Goal: Task Accomplishment & Management: Use online tool/utility

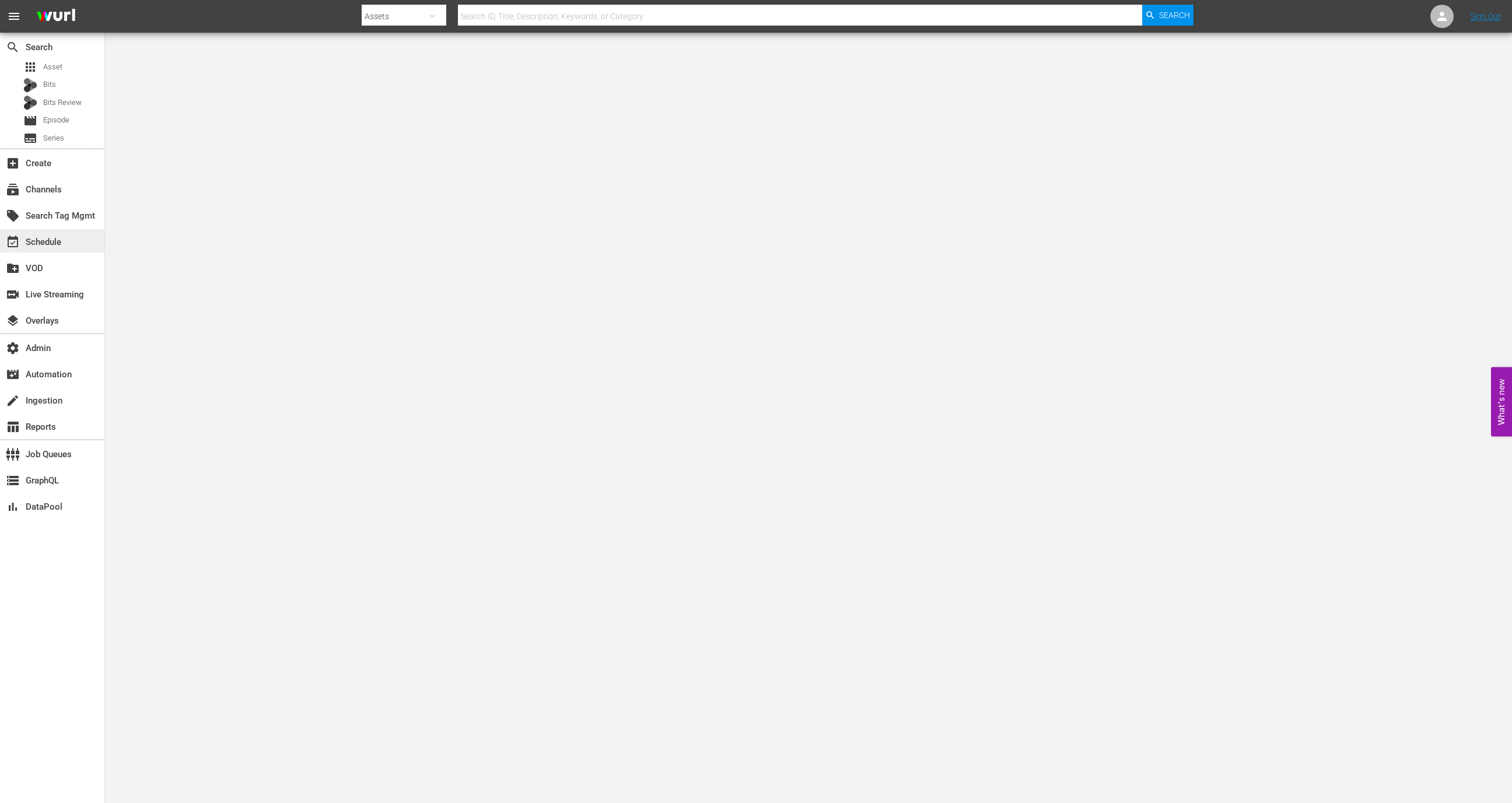
click at [71, 241] on div "event_available Schedule" at bounding box center [52, 241] width 104 height 24
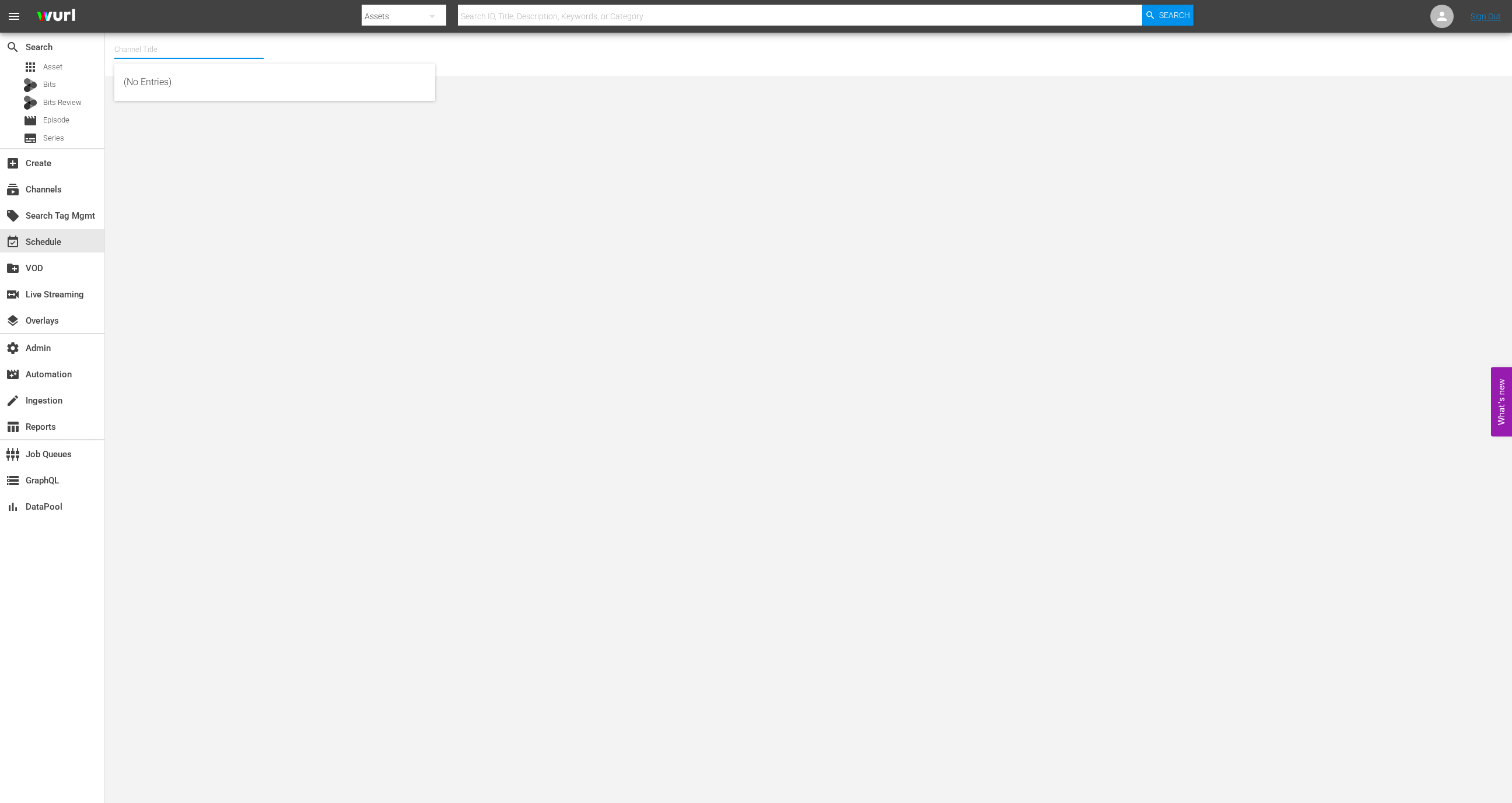
click at [205, 50] on input "text" at bounding box center [188, 50] width 149 height 28
click at [293, 90] on div "MSG SportsZone (1386 - amc_msgsportszone_1)" at bounding box center [274, 82] width 302 height 28
type input "MSG SportsZone (1386 - amc_msgsportszone_1)"
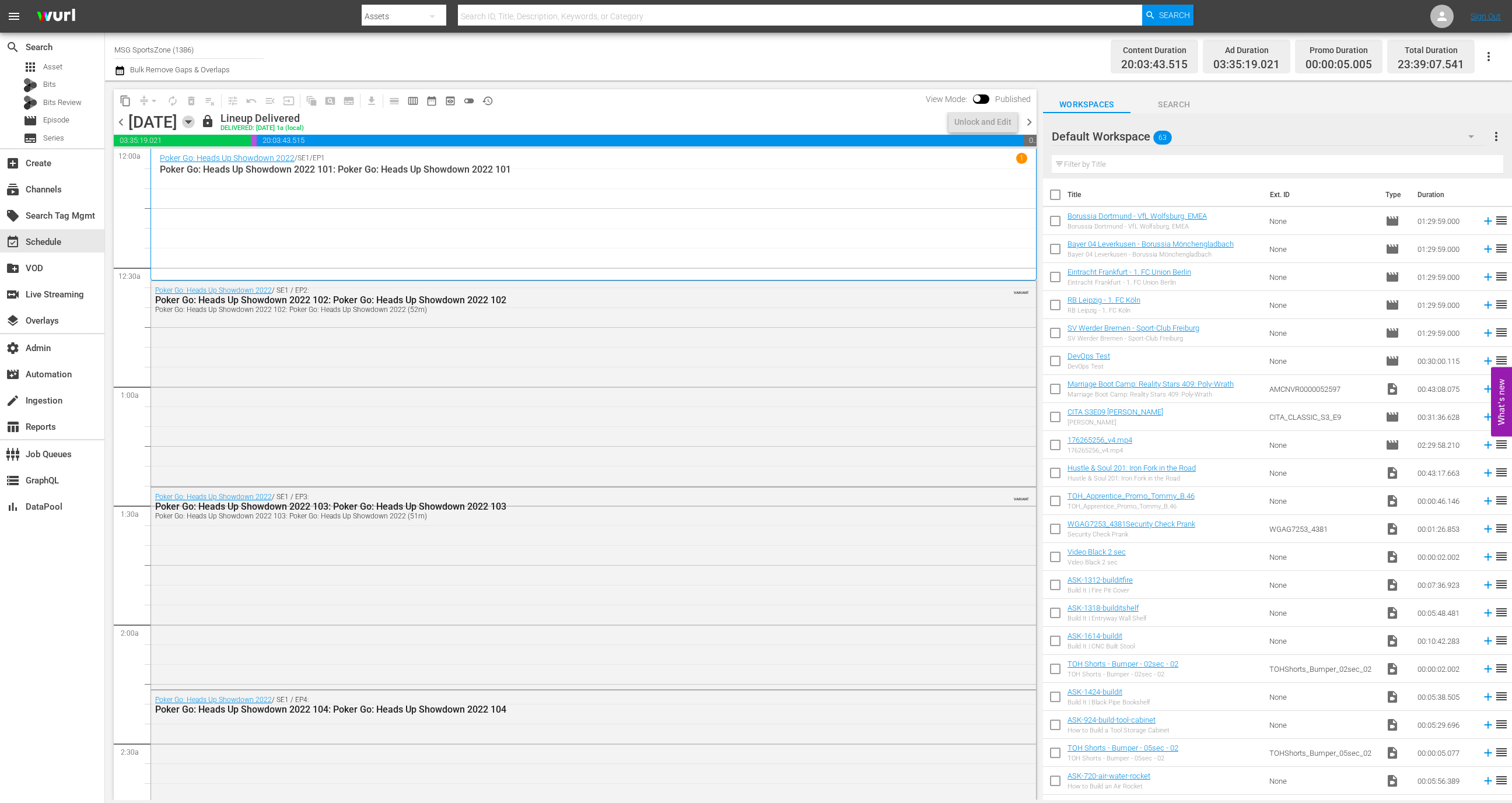
click at [195, 121] on icon "button" at bounding box center [188, 122] width 13 height 13
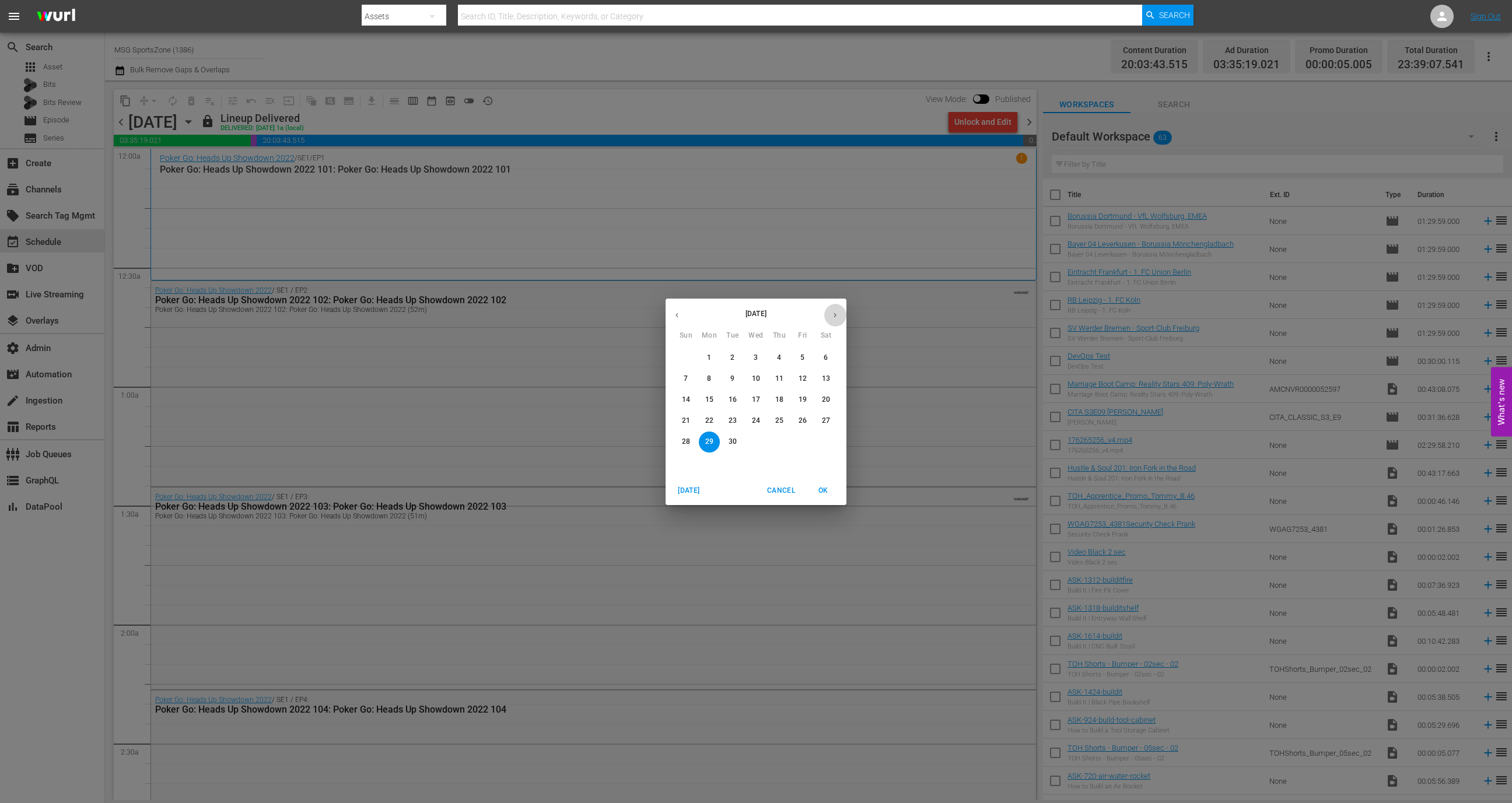
click at [838, 312] on icon "button" at bounding box center [835, 315] width 9 height 9
click at [809, 362] on span "3" at bounding box center [803, 358] width 21 height 10
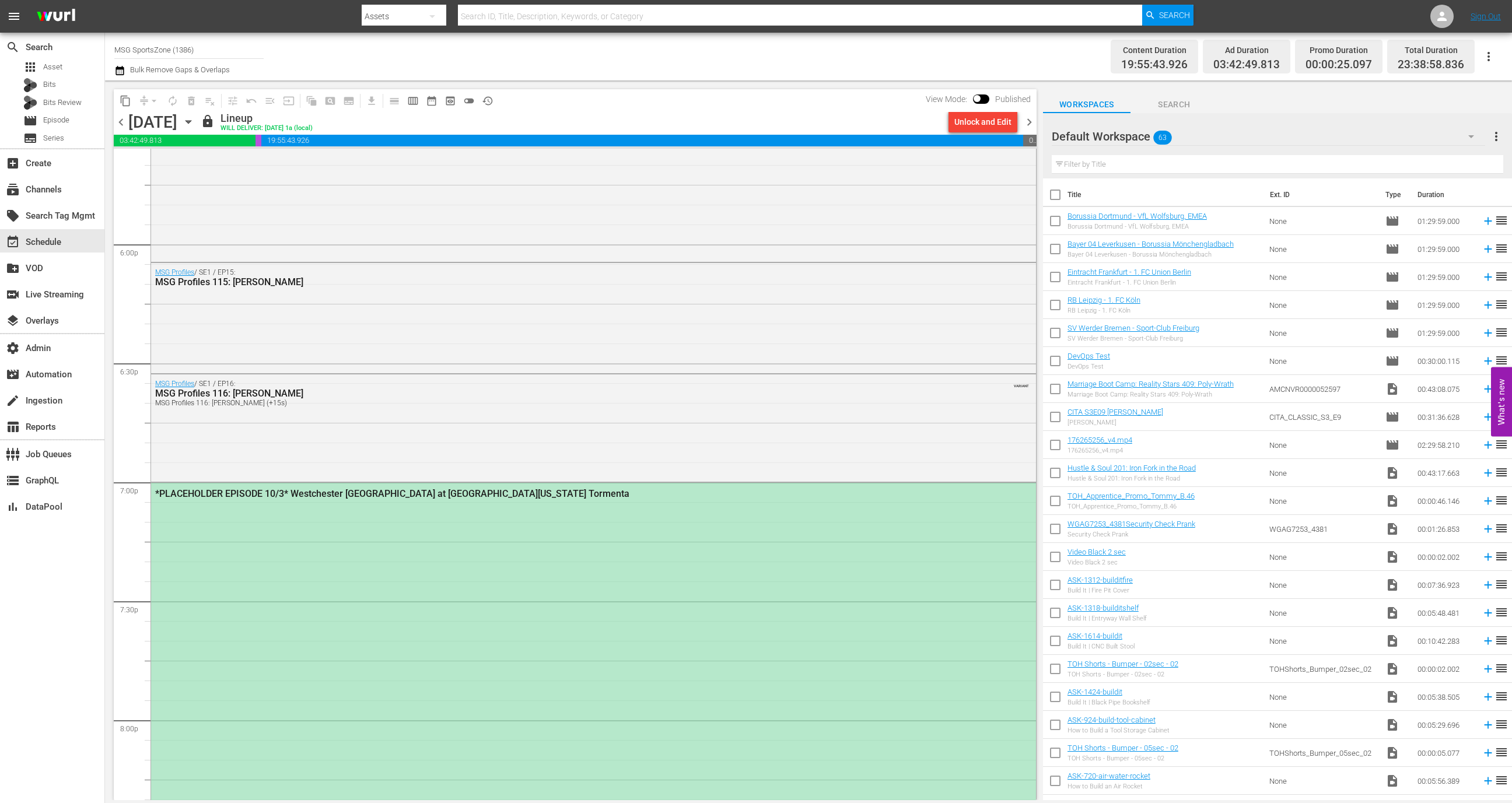
scroll to position [4195, 0]
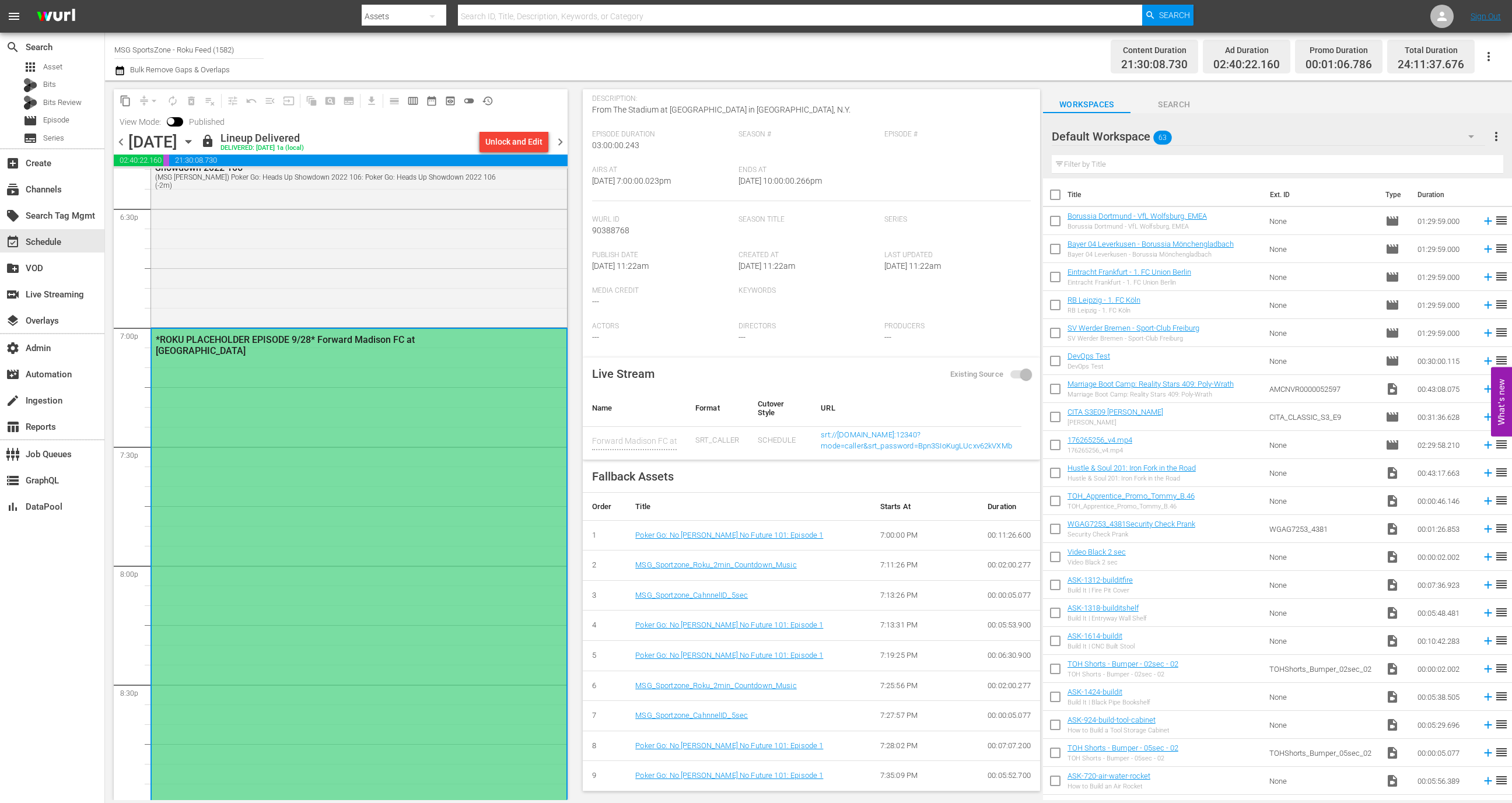
scroll to position [107, 0]
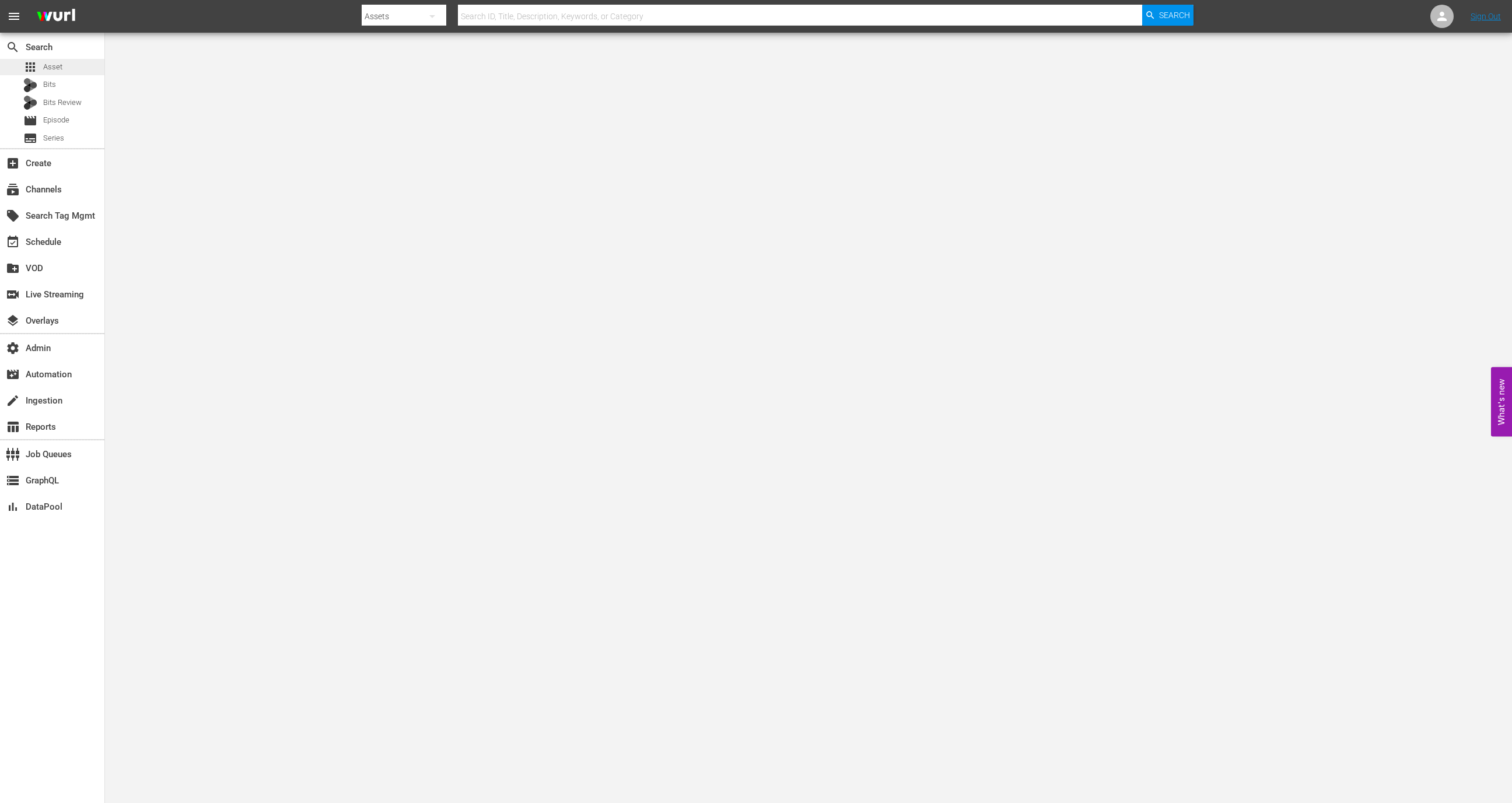
click at [68, 74] on div "apps Asset" at bounding box center [52, 67] width 104 height 16
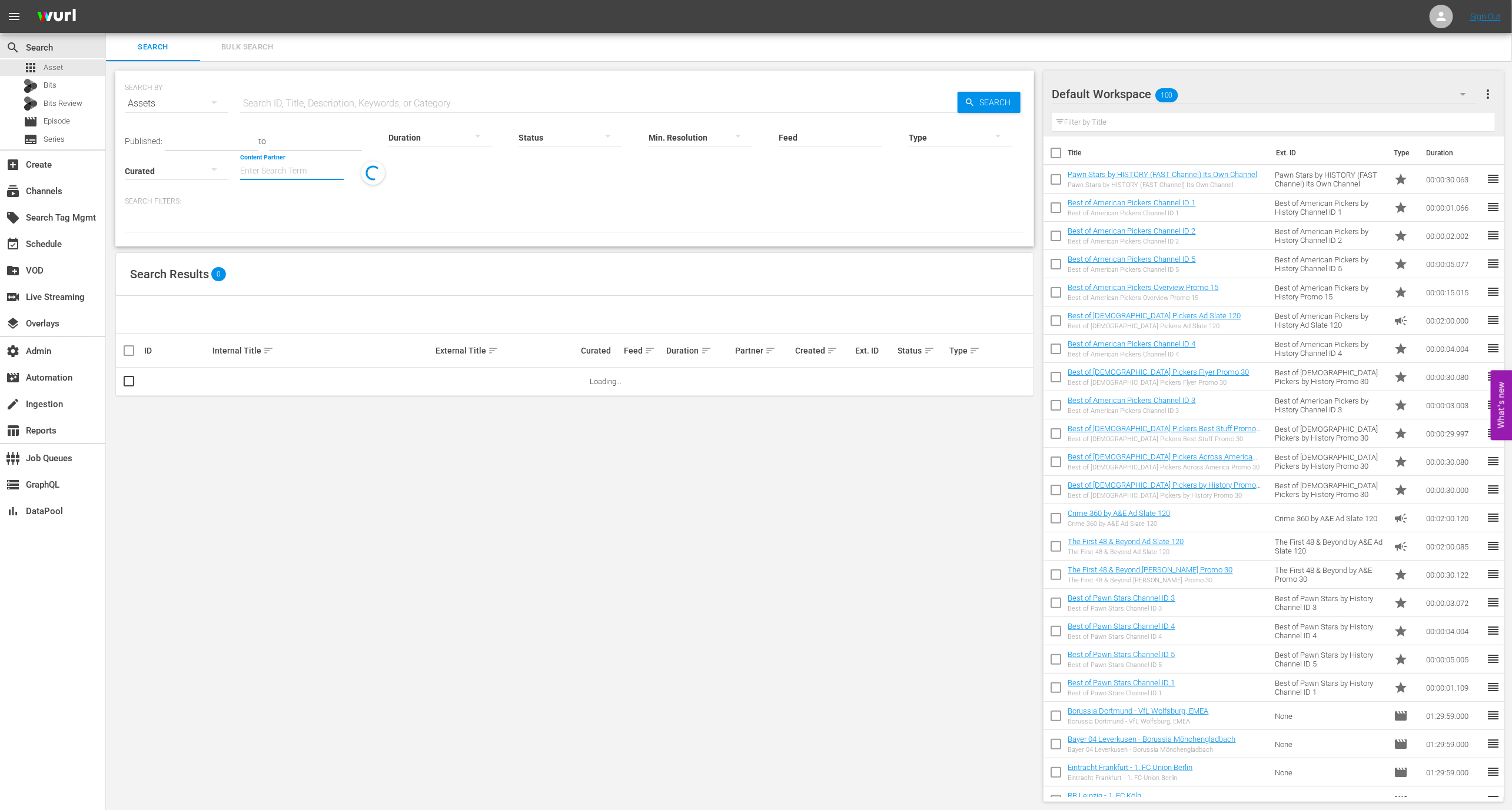
click at [302, 173] on input "Content Partner" at bounding box center [292, 172] width 104 height 43
click at [332, 212] on div "Wurl Sales (167)" at bounding box center [336, 204] width 173 height 28
type input "Wurl Sales (167)"
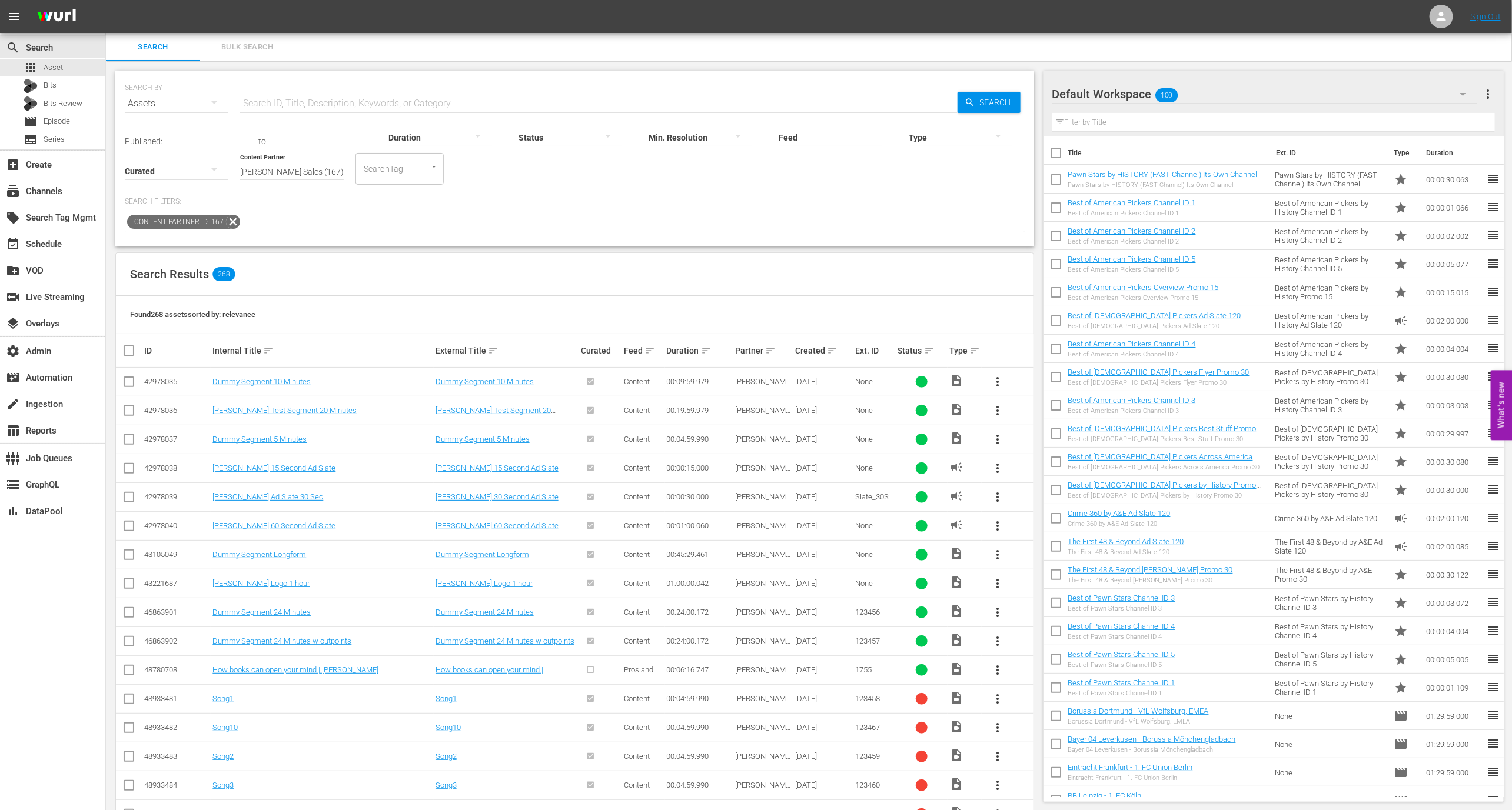
click at [835, 343] on div "Created sort" at bounding box center [823, 350] width 57 height 14
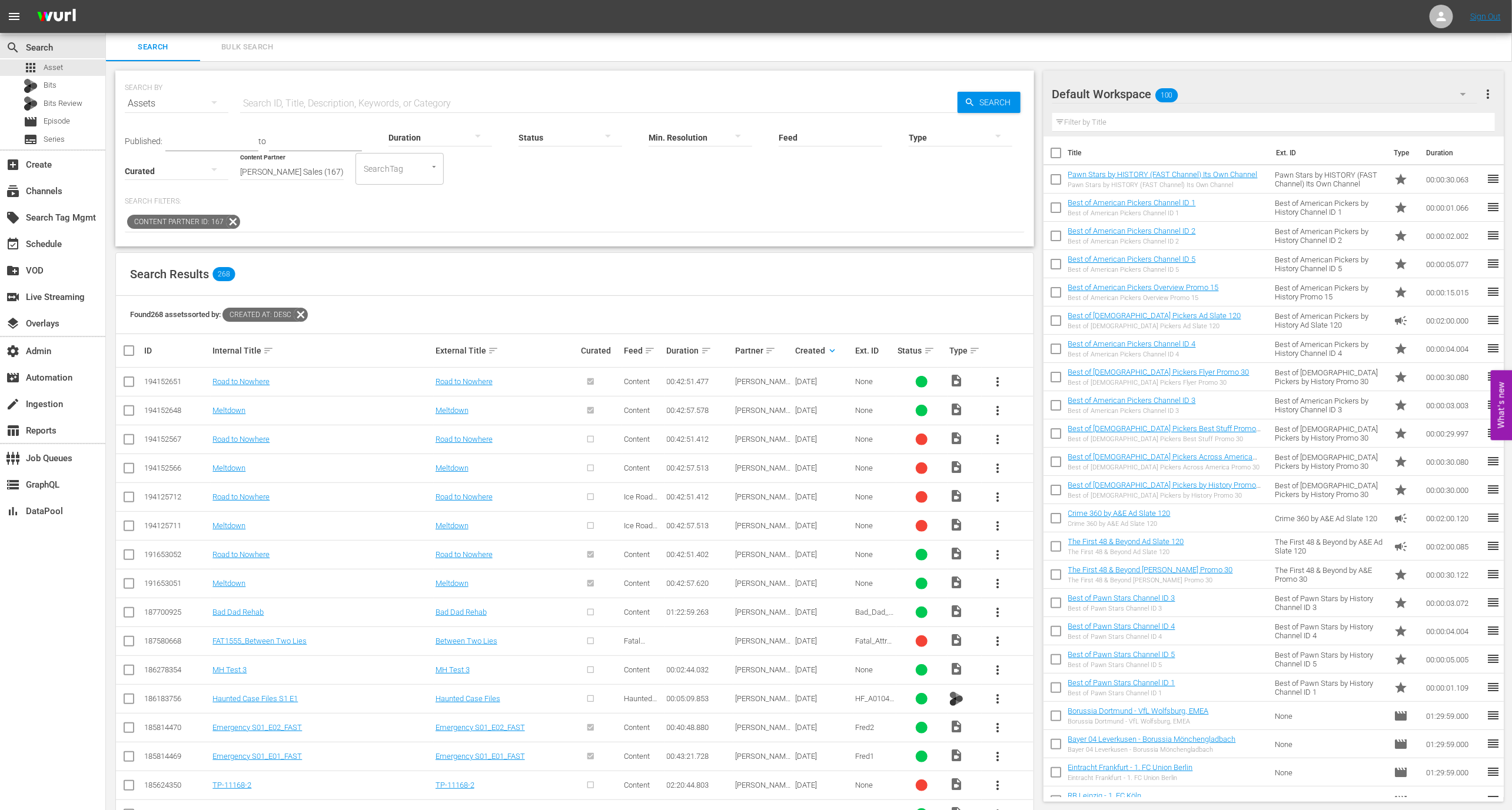
click at [164, 413] on div "194152648" at bounding box center [177, 410] width 65 height 9
copy div "194152648"
click at [247, 384] on link "Road to Nowhere" at bounding box center [241, 381] width 57 height 9
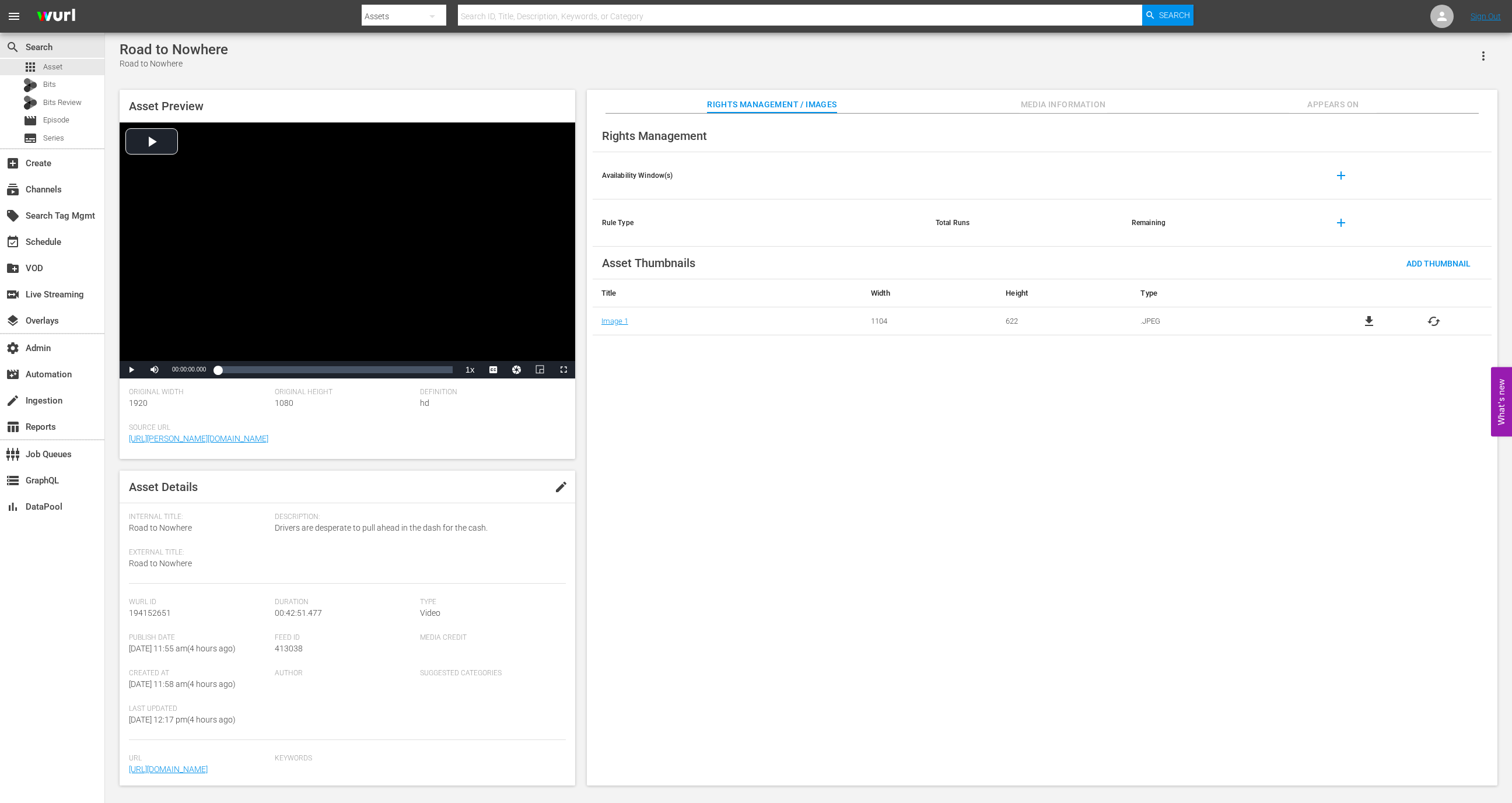
scroll to position [65, 0]
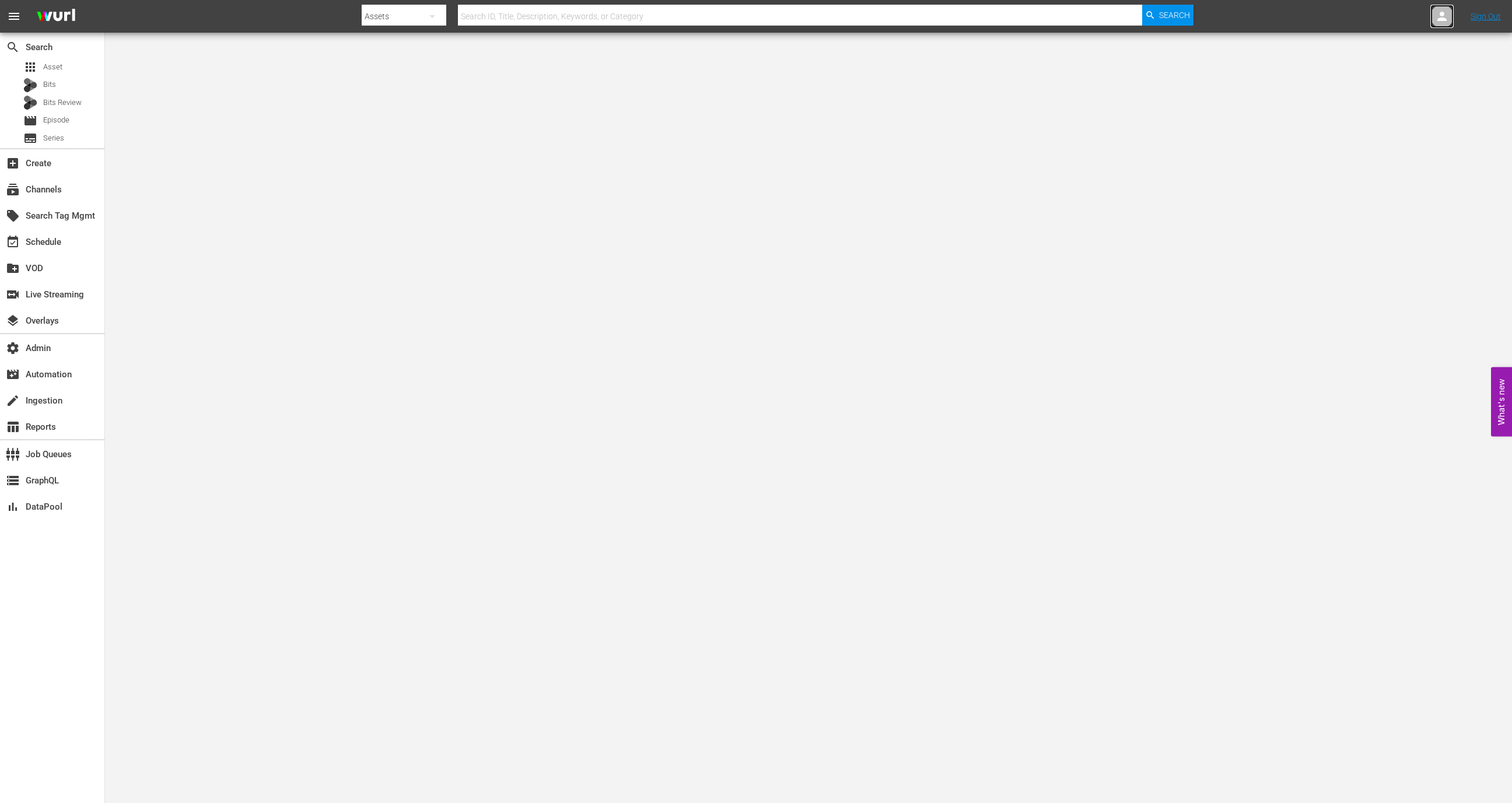
click at [1448, 15] on icon at bounding box center [1441, 15] width 14 height 14
click at [1431, 15] on input "text" at bounding box center [1411, 18] width 149 height 28
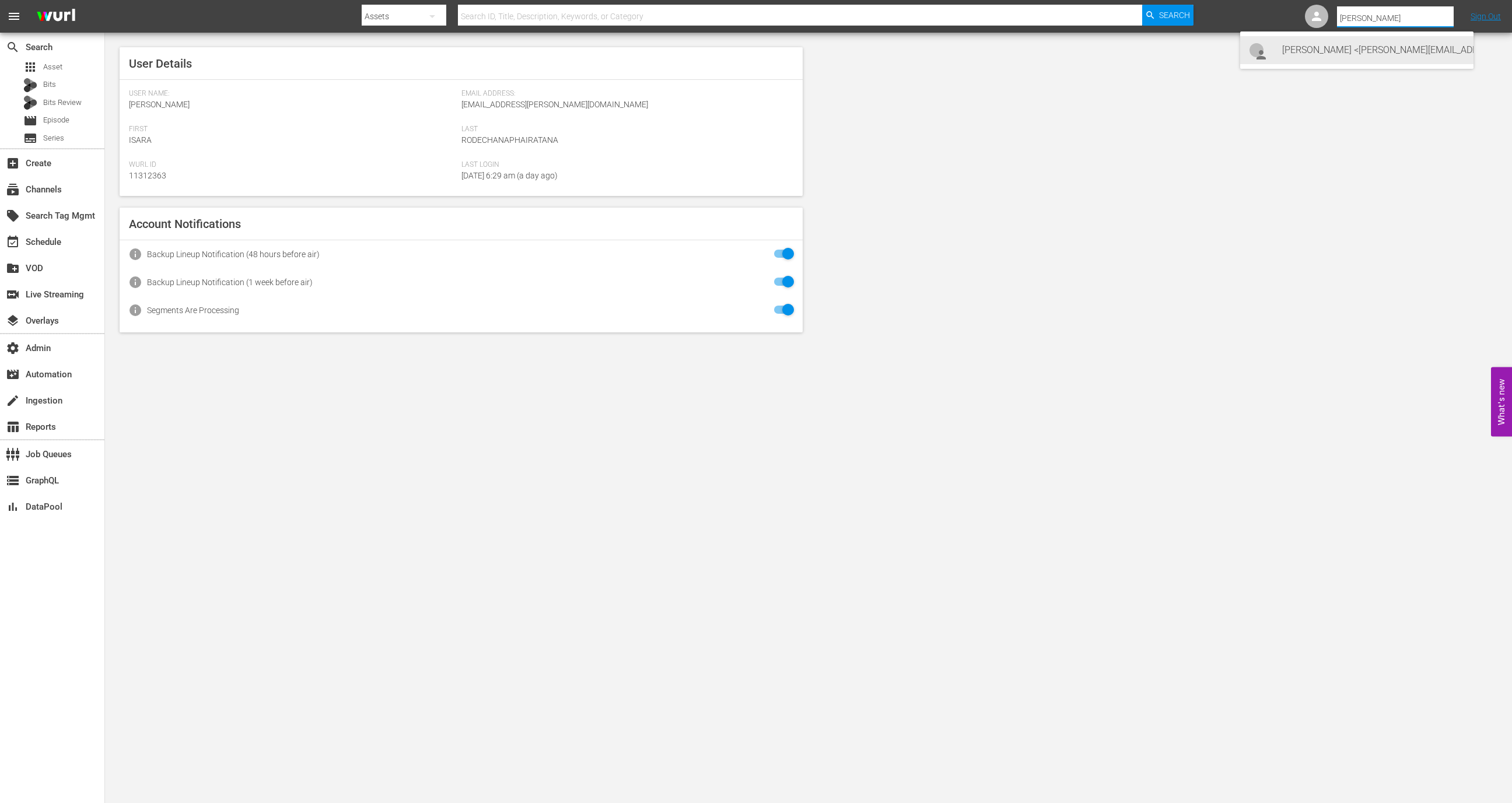
click at [1419, 56] on div "Mary Sivertsen <mary@candlelightmedia.com>" at bounding box center [1373, 50] width 182 height 28
type input "Mary Sivertsen (11313150)"
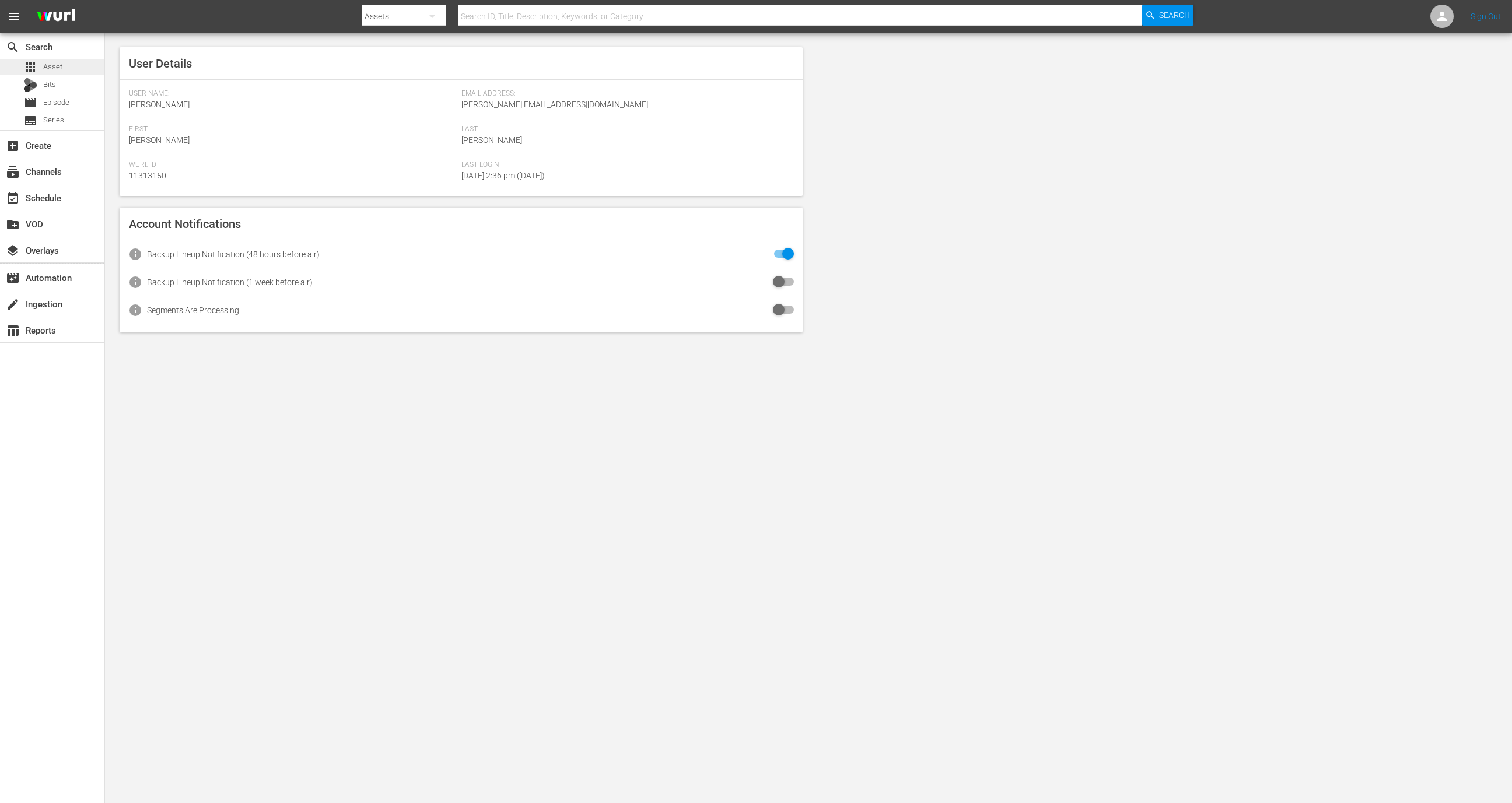
click at [65, 60] on div "apps Asset" at bounding box center [52, 67] width 104 height 16
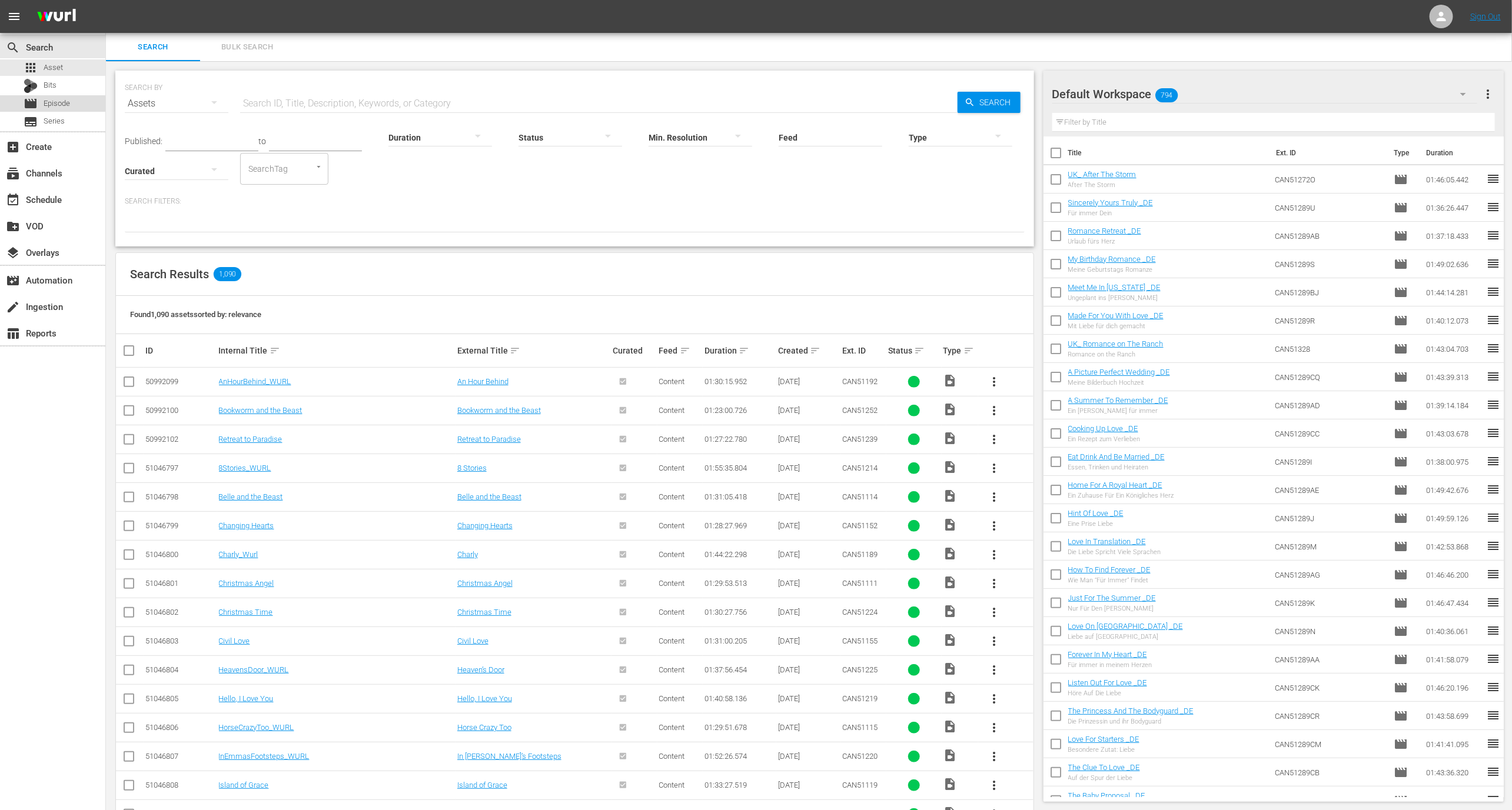
click at [78, 104] on div "movie Episode" at bounding box center [53, 104] width 105 height 16
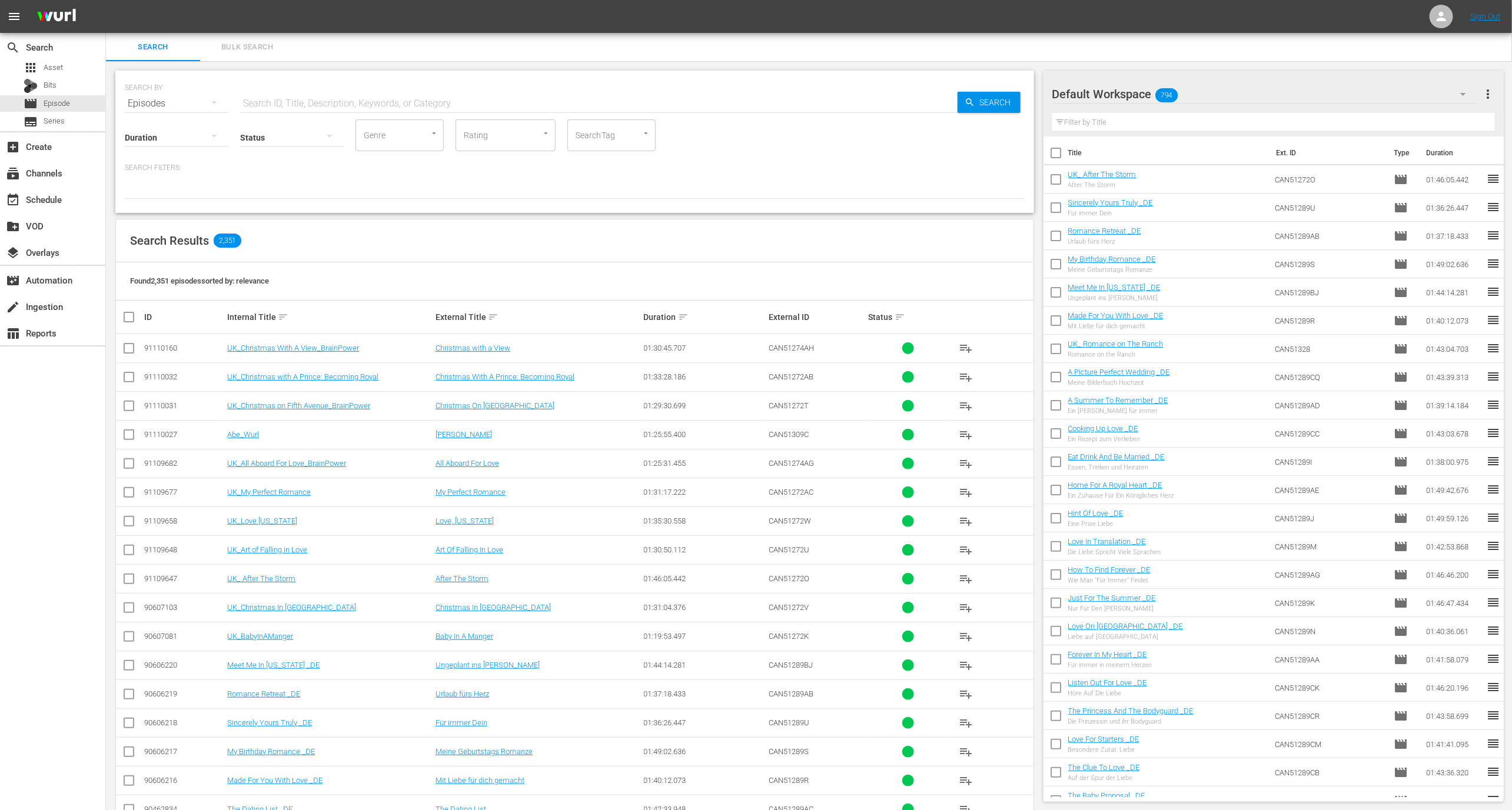
click at [288, 338] on td "UK_Christmas With A View_BrainPower" at bounding box center [330, 348] width 209 height 29
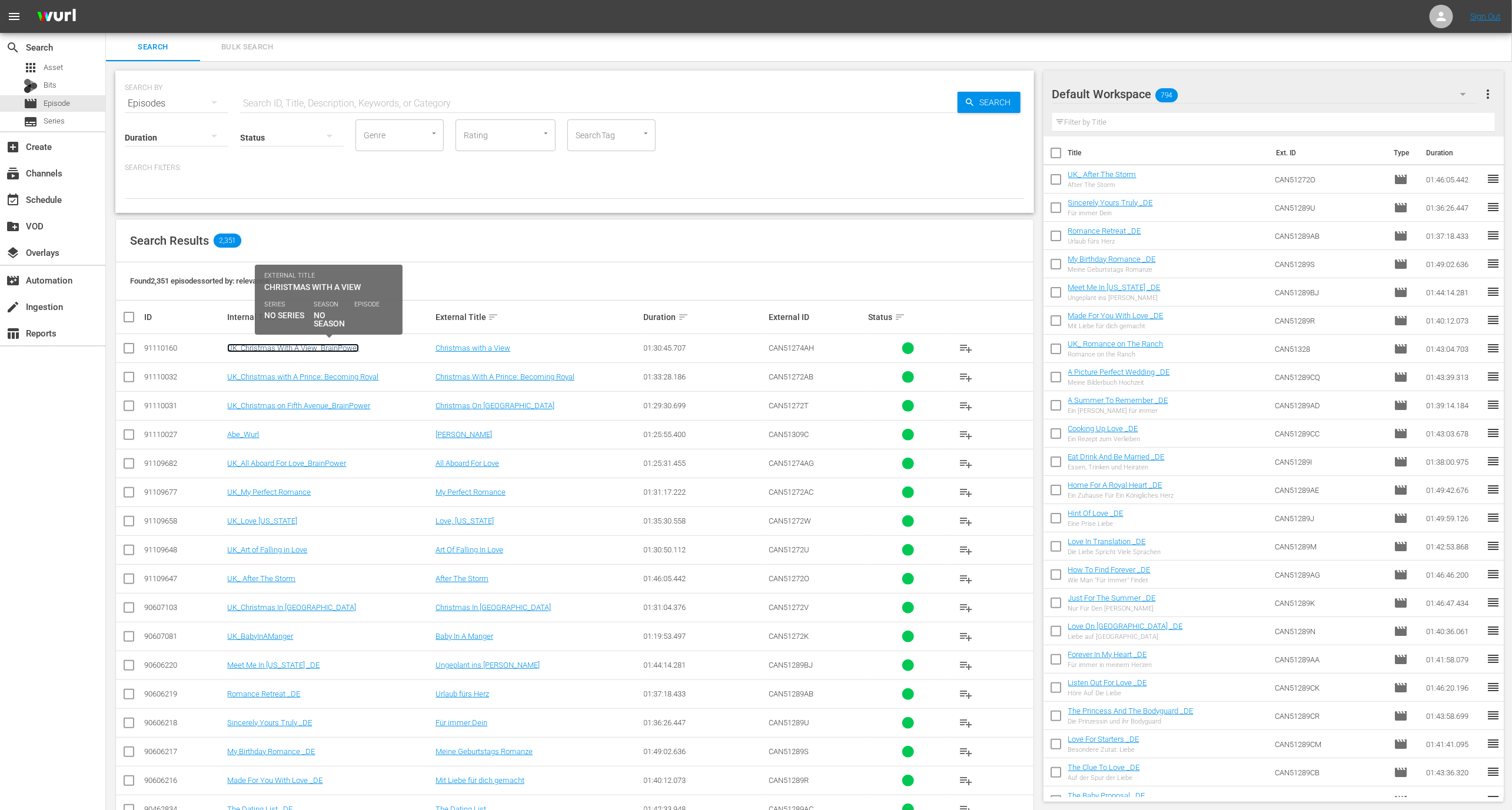
click at [288, 343] on link "UK_Christmas With A View_BrainPower" at bounding box center [293, 347] width 131 height 9
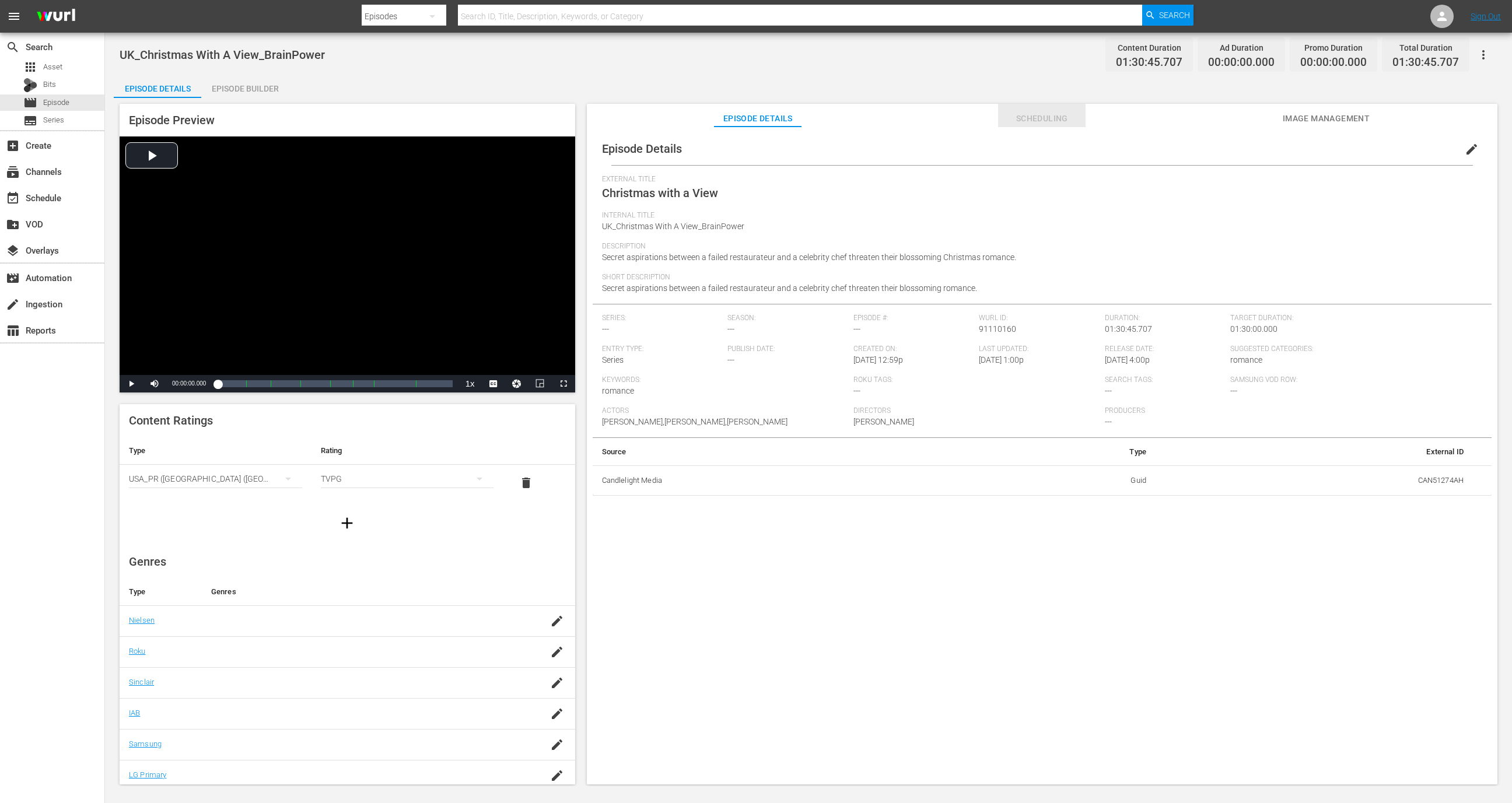
click at [1019, 116] on span "Scheduling" at bounding box center [1041, 119] width 87 height 15
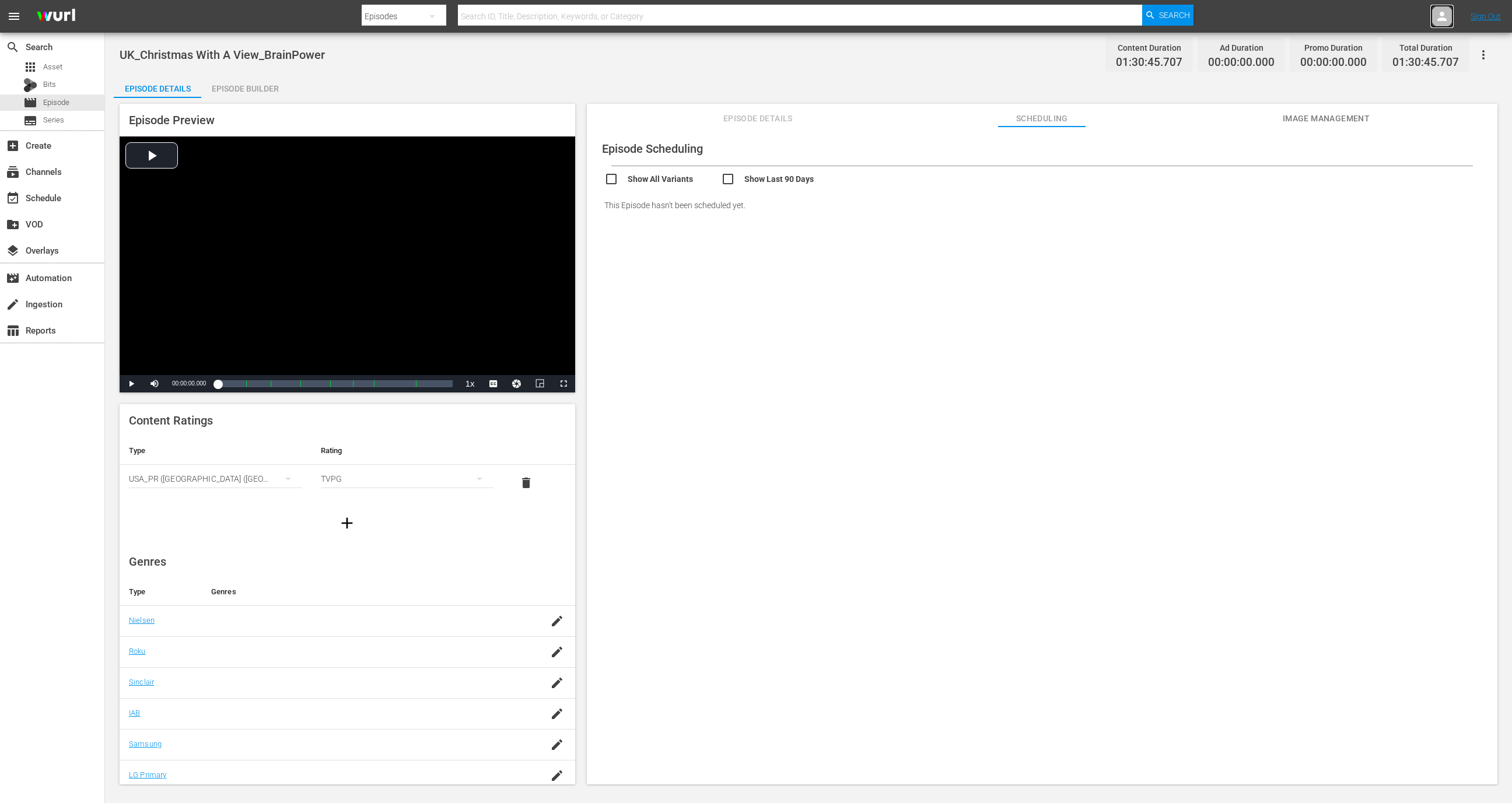
click at [1451, 24] on link at bounding box center [1441, 16] width 24 height 24
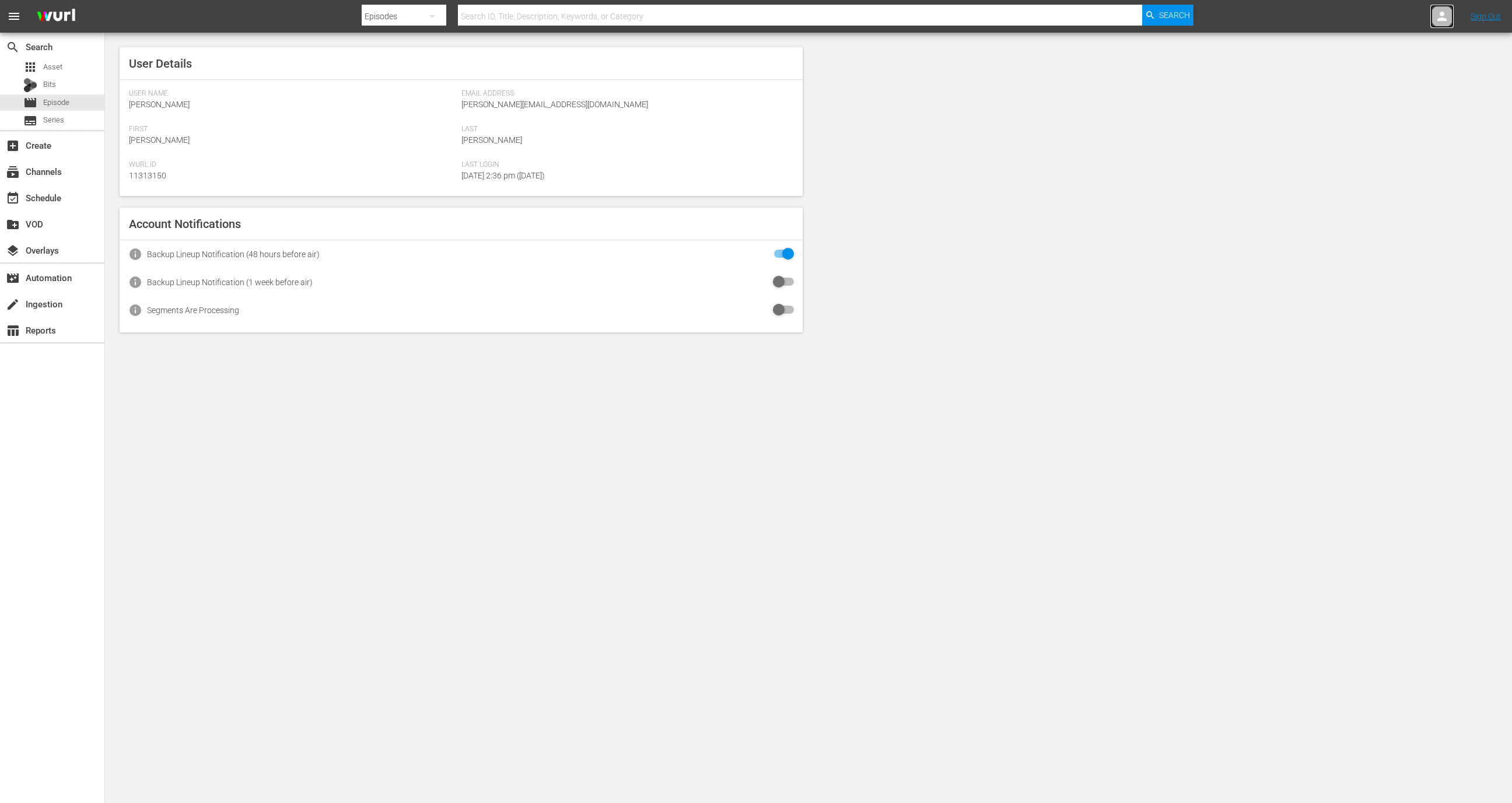
click at [1451, 24] on link at bounding box center [1441, 16] width 24 height 24
click at [1441, 6] on div at bounding box center [1441, 16] width 24 height 24
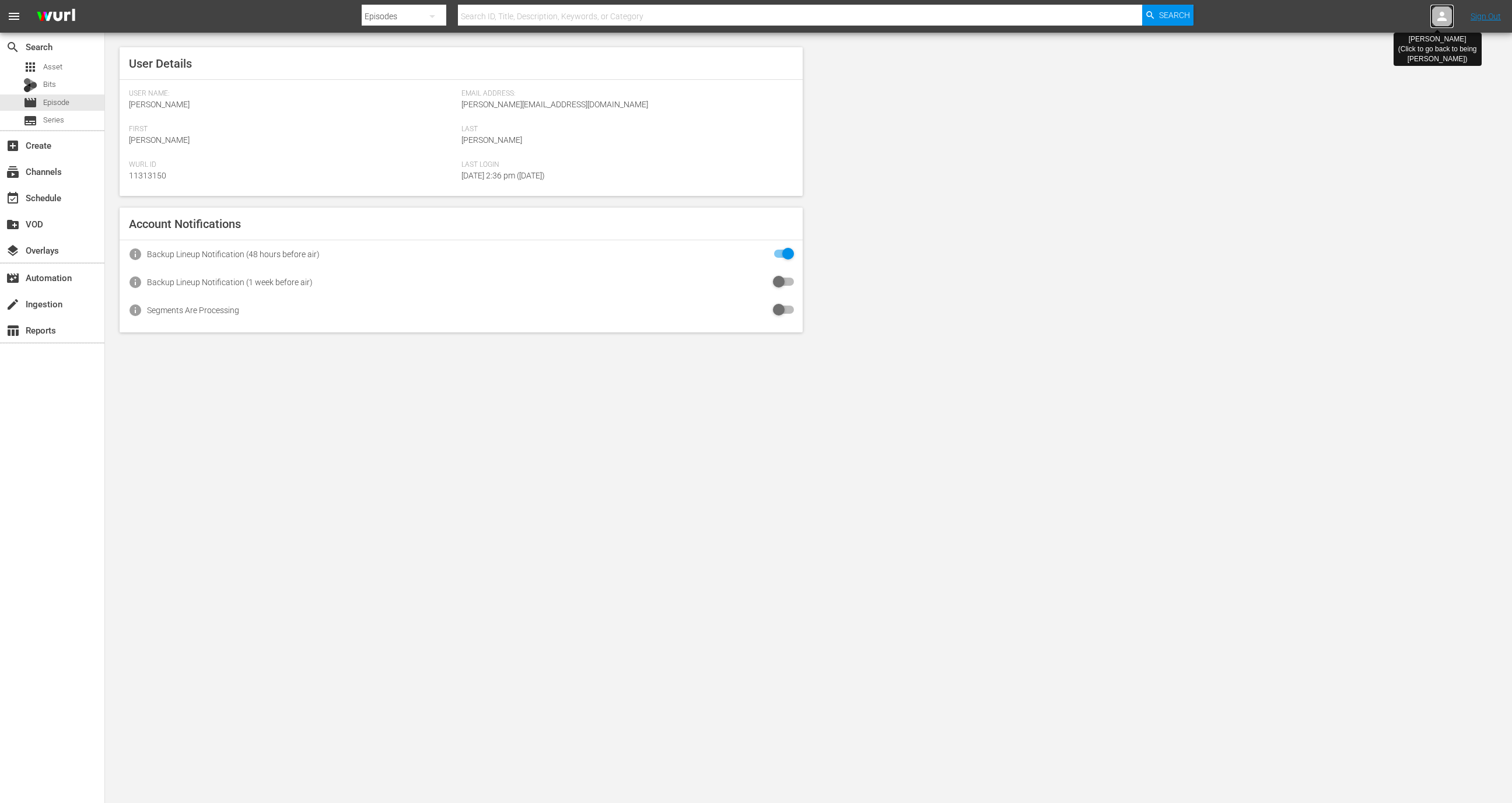
click at [1441, 6] on div at bounding box center [1441, 16] width 24 height 24
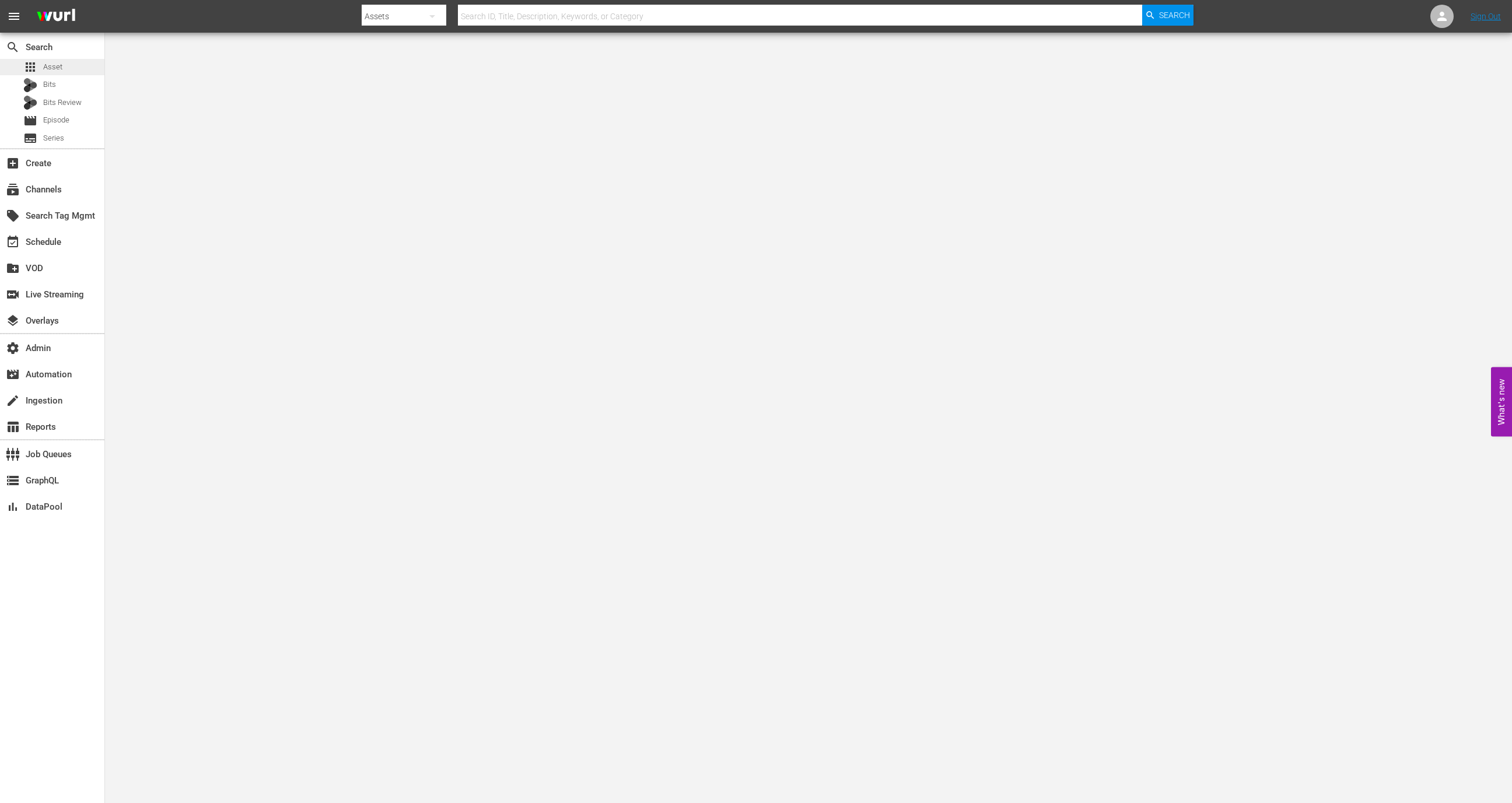
click at [56, 61] on span "Asset" at bounding box center [53, 67] width 20 height 11
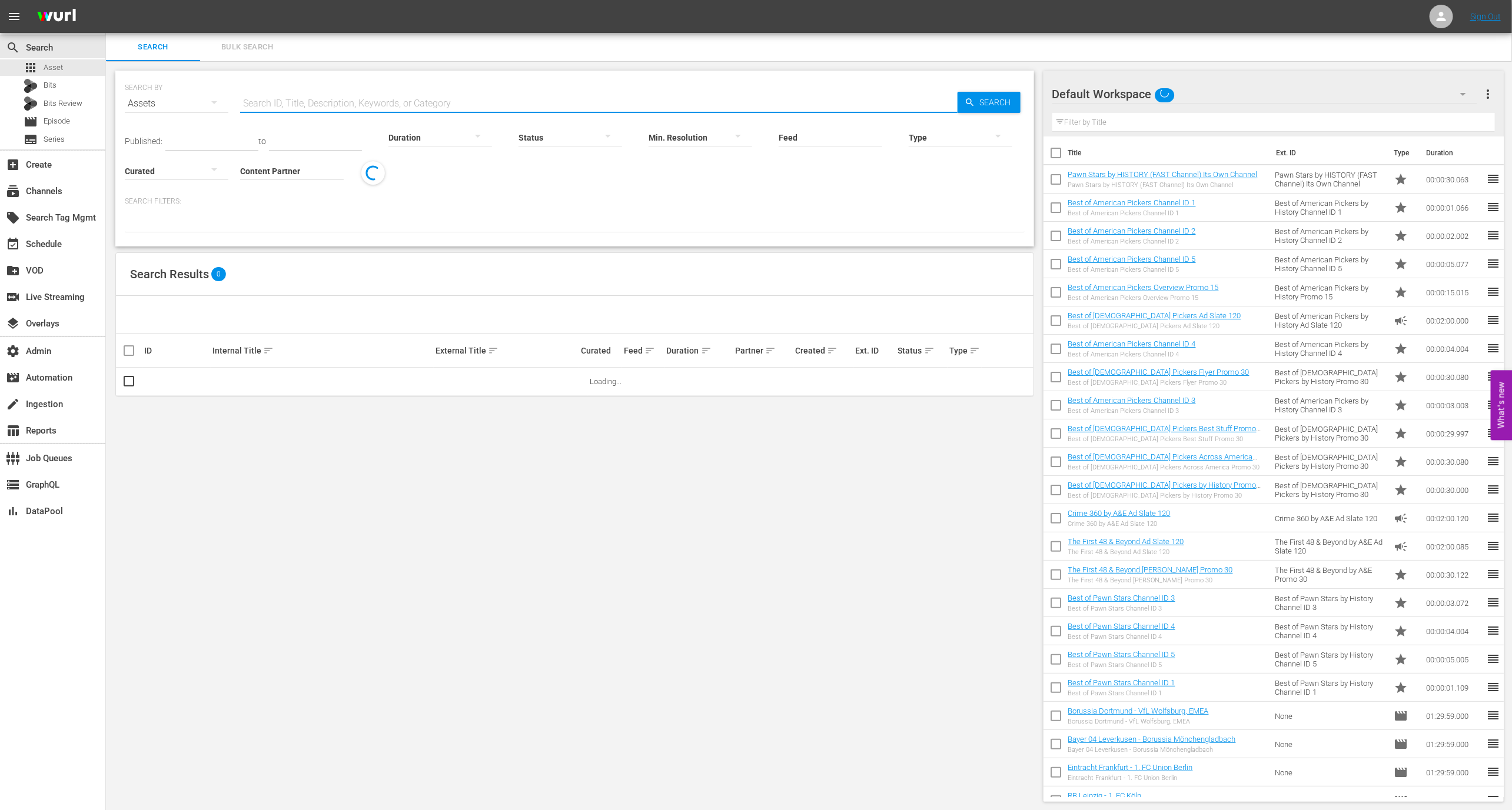
click at [296, 93] on input "text" at bounding box center [598, 104] width 717 height 28
paste input "192210354/hls-v2/3000-00214.ts"
type input "192210354"
click at [250, 379] on link "DG2507-Products For Deer Hunting" at bounding box center [271, 381] width 118 height 9
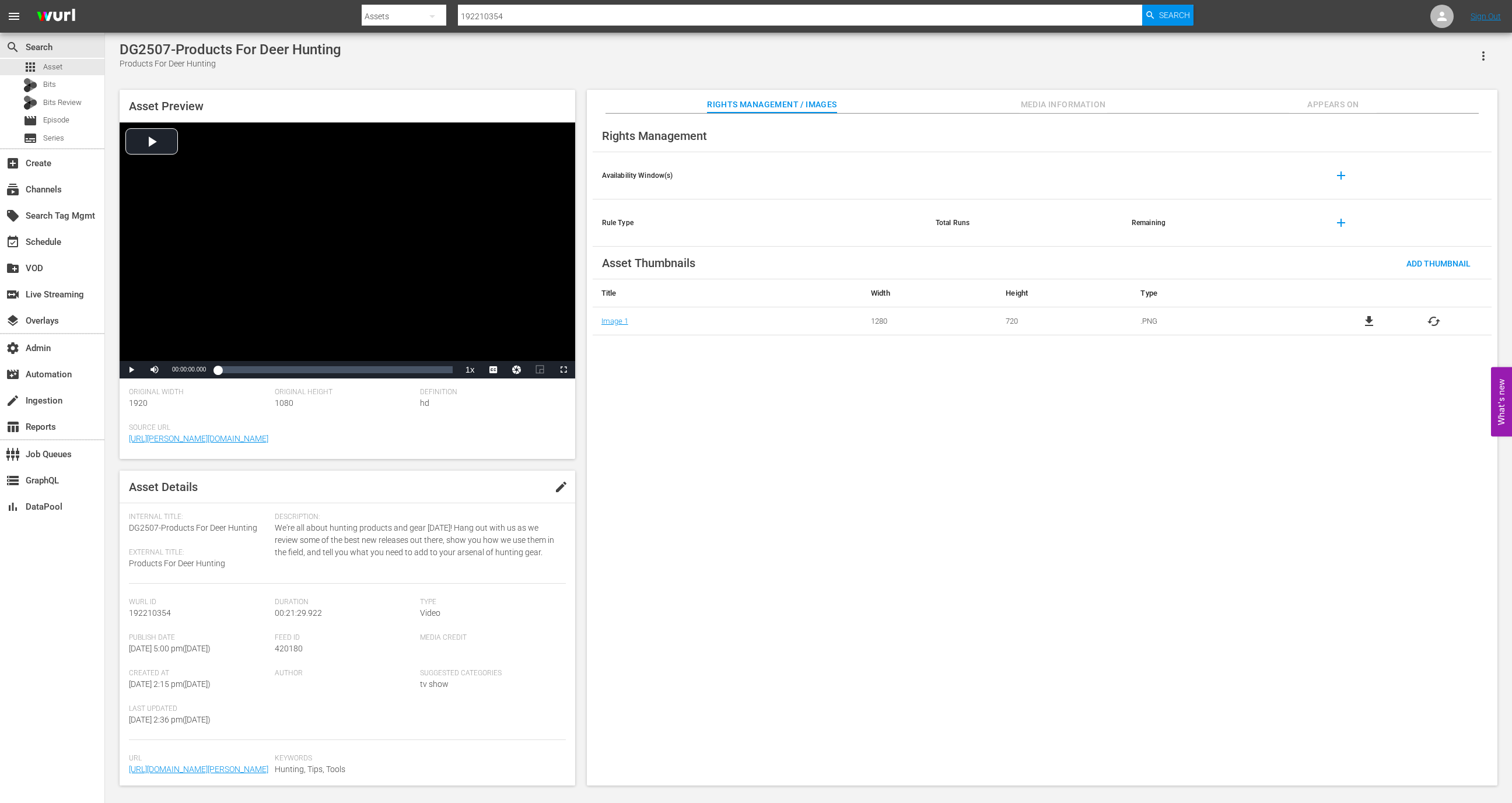
click at [1490, 61] on icon "button" at bounding box center [1483, 55] width 14 height 14
click at [1457, 93] on div "Segmentation Clips" at bounding box center [1432, 89] width 112 height 28
click at [1321, 116] on div "Rights Management Availability Window(s) add Rule Type Total Runs Remaining add…" at bounding box center [1042, 450] width 910 height 673
click at [1324, 99] on span "Appears On" at bounding box center [1332, 105] width 87 height 15
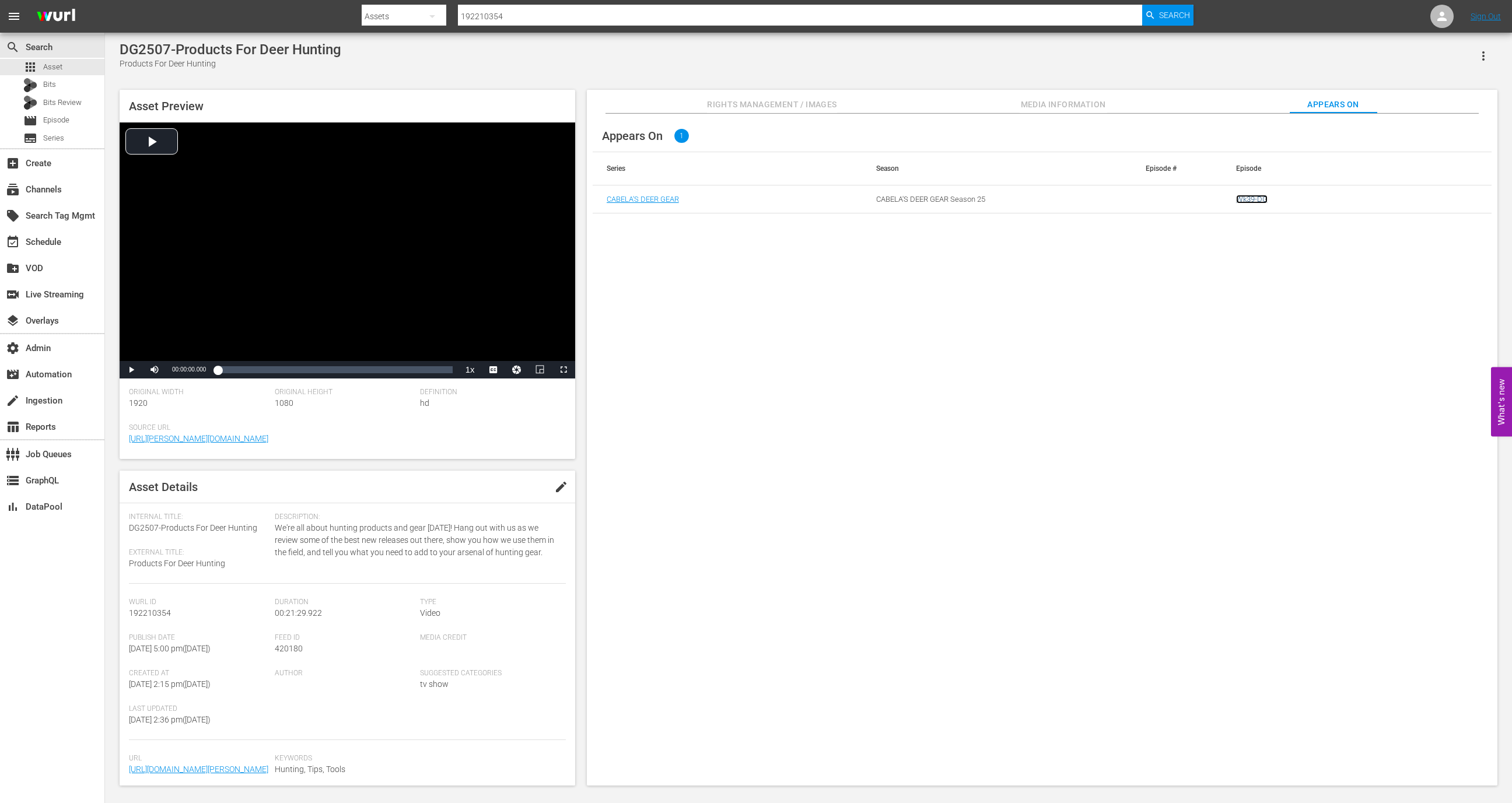
click at [1250, 200] on link "Wk39-DG" at bounding box center [1251, 199] width 32 height 9
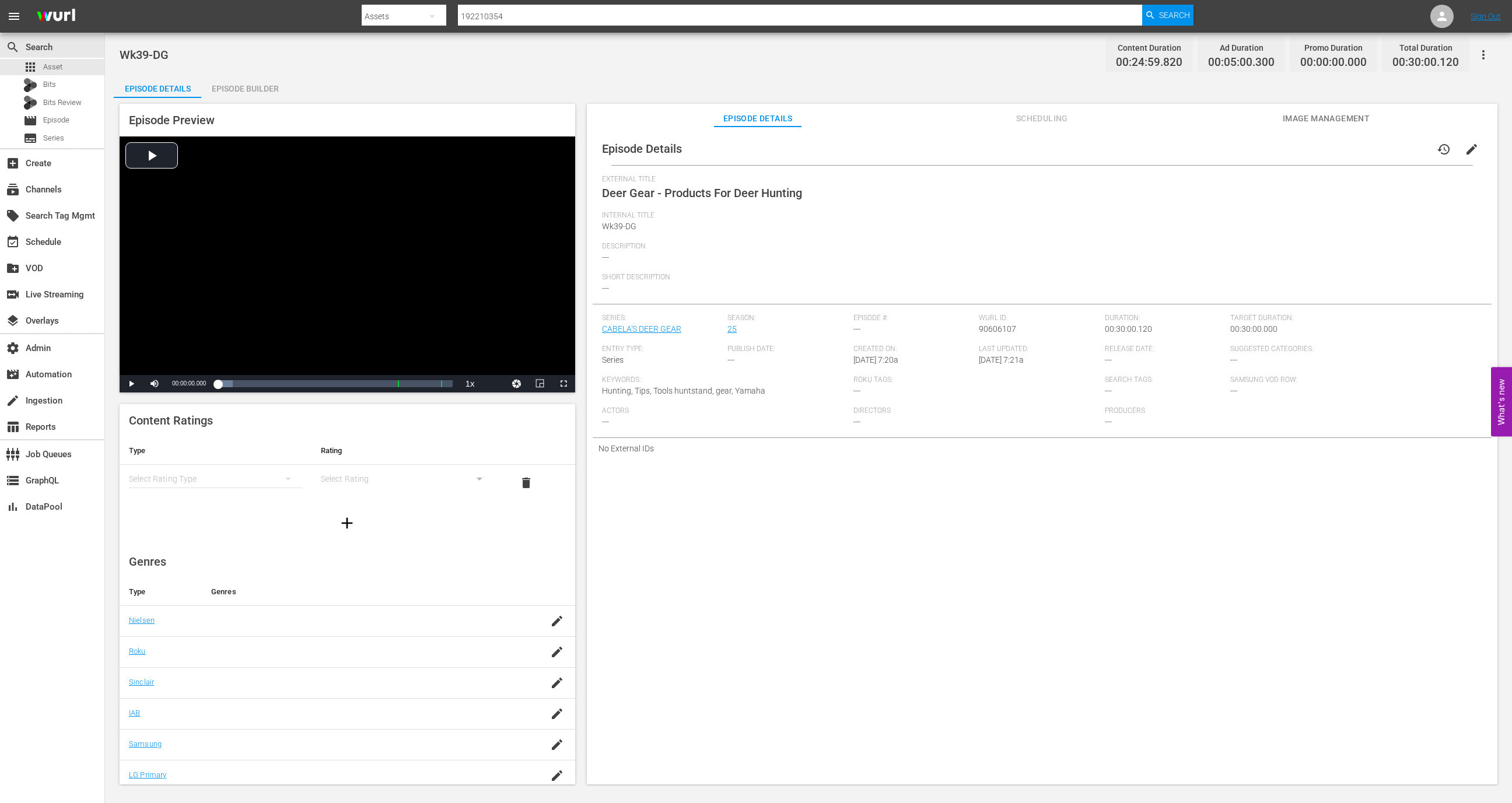
click at [232, 94] on div "Episode Builder" at bounding box center [244, 89] width 87 height 28
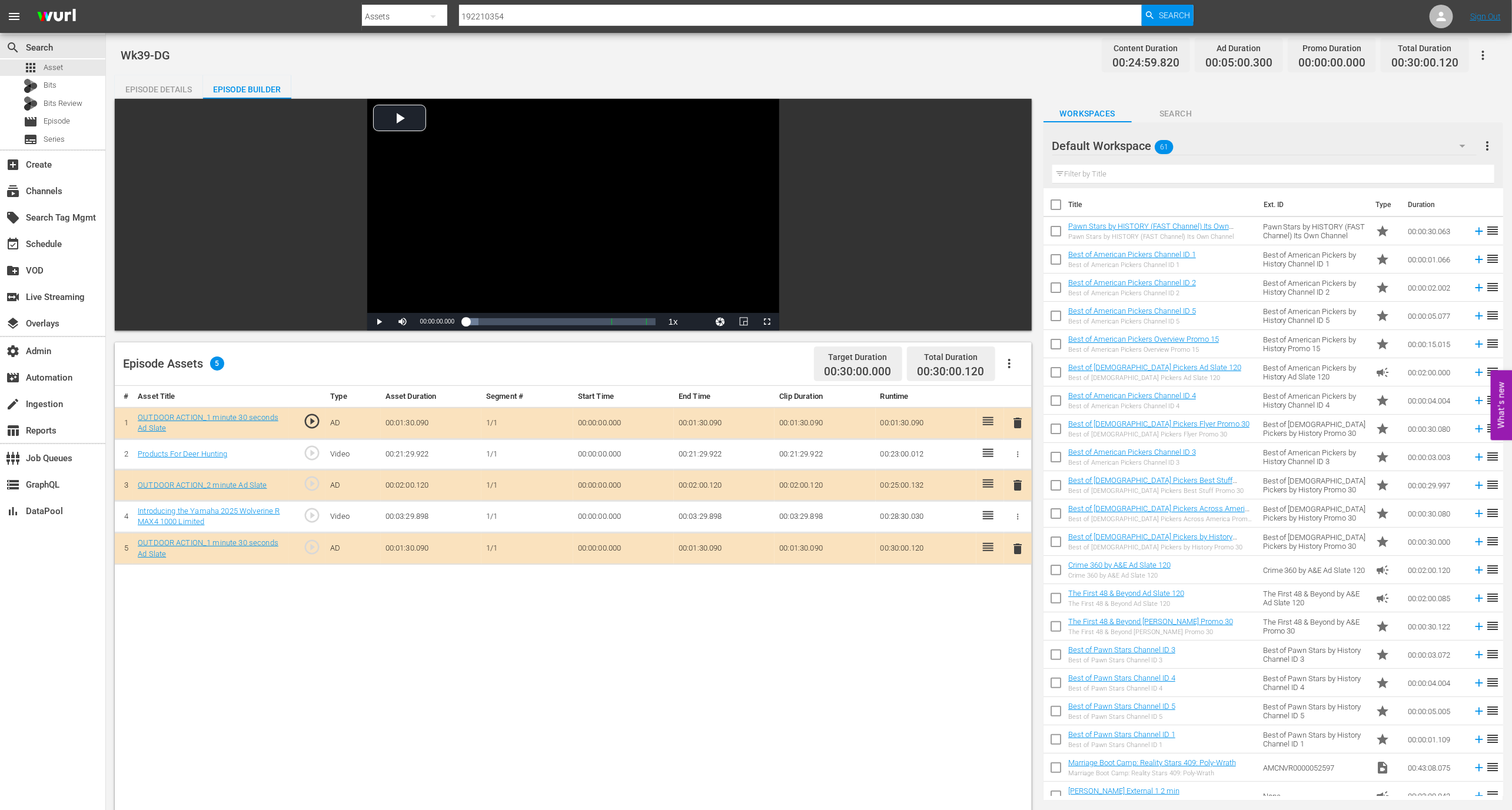
click at [200, 461] on td "Products For Deer Hunting" at bounding box center [211, 454] width 156 height 31
click at [200, 455] on link "Products For Deer Hunting" at bounding box center [182, 453] width 90 height 9
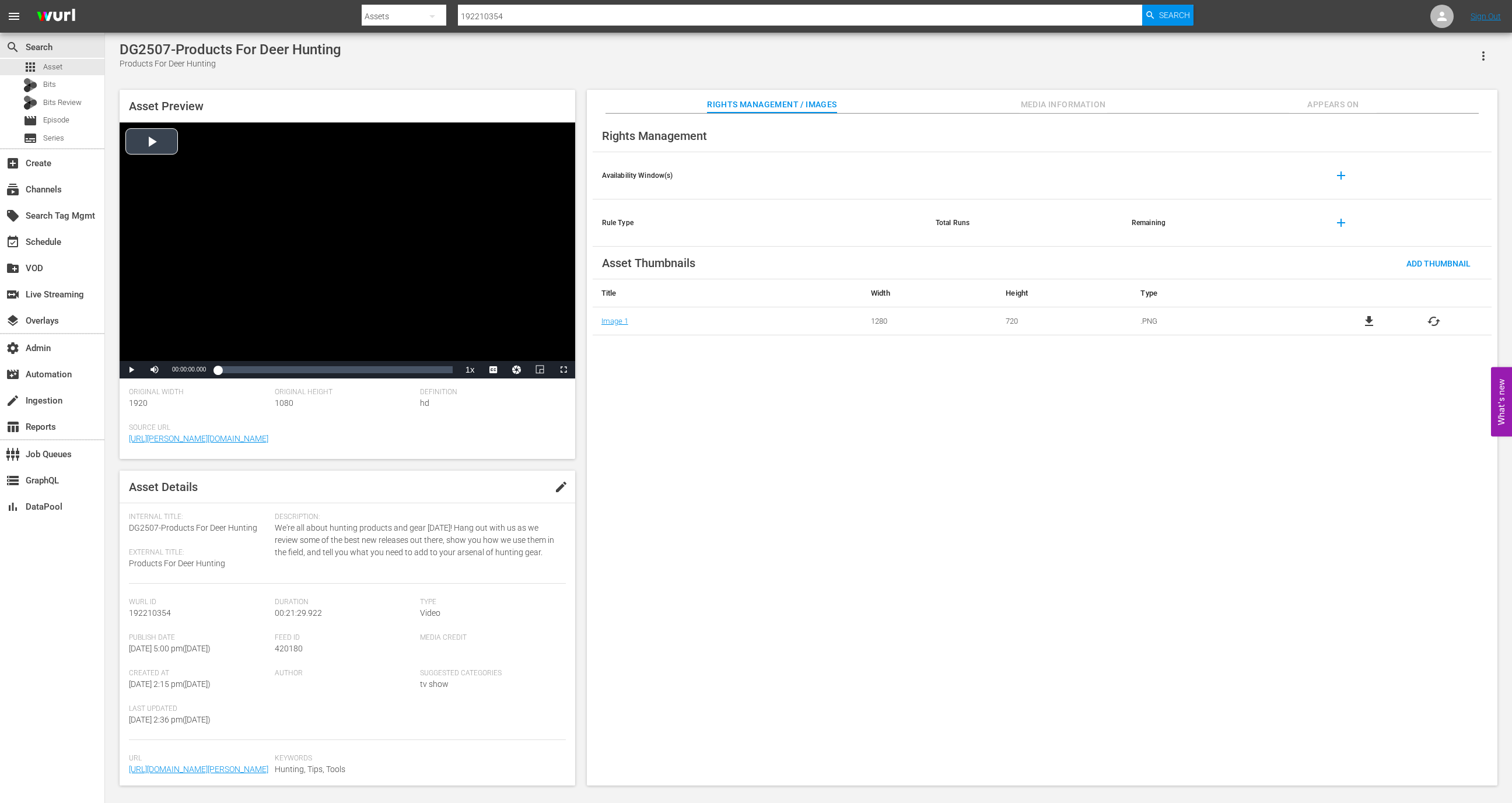
click at [464, 292] on div "Video Player" at bounding box center [347, 241] width 455 height 239
click at [454, 372] on div "Loaded : 0.93% 00:21:29.922 00:00:01.049" at bounding box center [335, 369] width 246 height 17
click at [437, 377] on div "Loaded : 100.00% 00:20:12.911 00:21:30.005" at bounding box center [335, 369] width 246 height 17
click at [454, 375] on div "Loaded : 94.51% 00:21:29.922 00:20:07.539" at bounding box center [335, 369] width 246 height 17
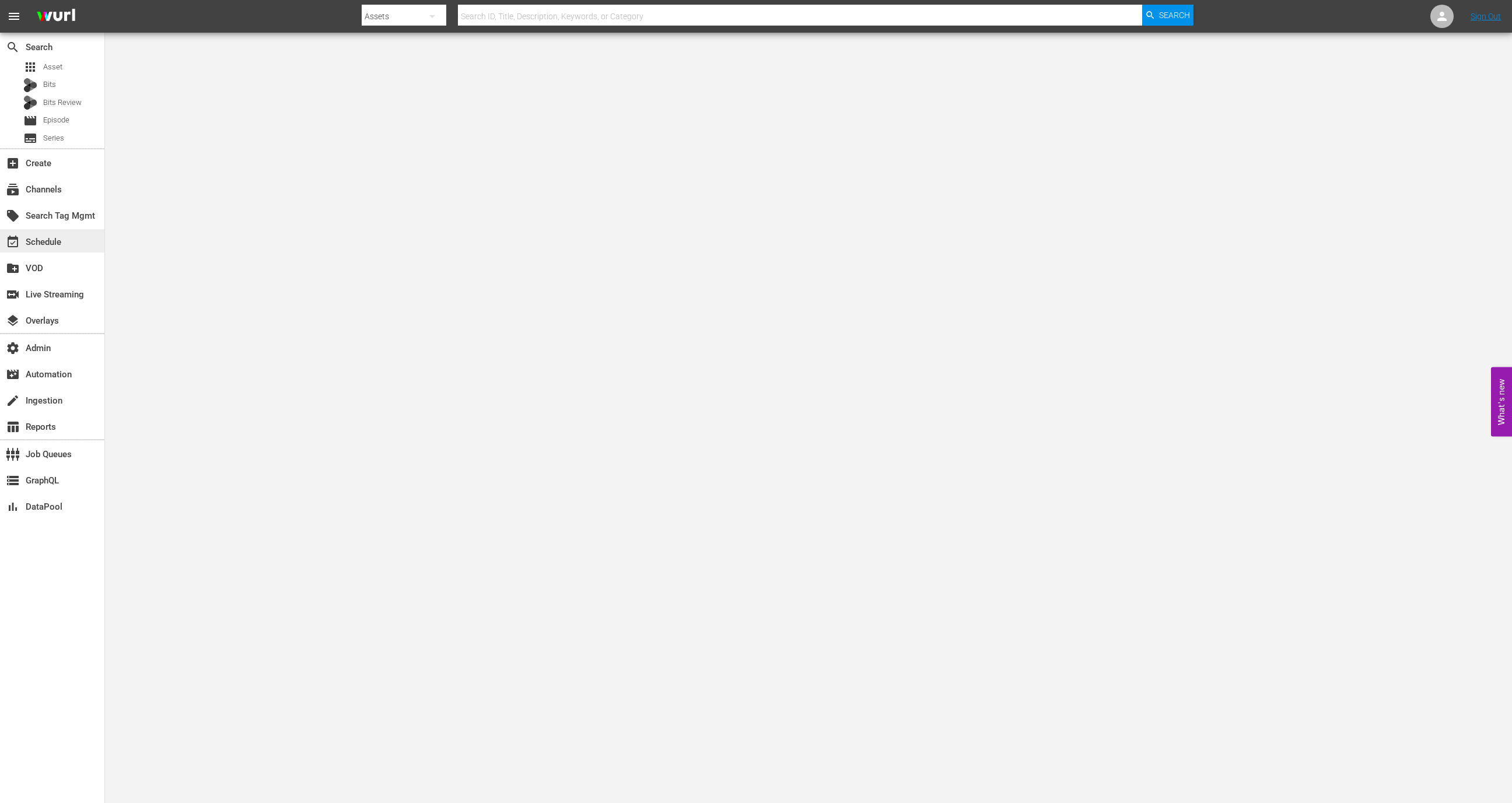
click at [70, 234] on div "event_available Schedule" at bounding box center [52, 241] width 104 height 24
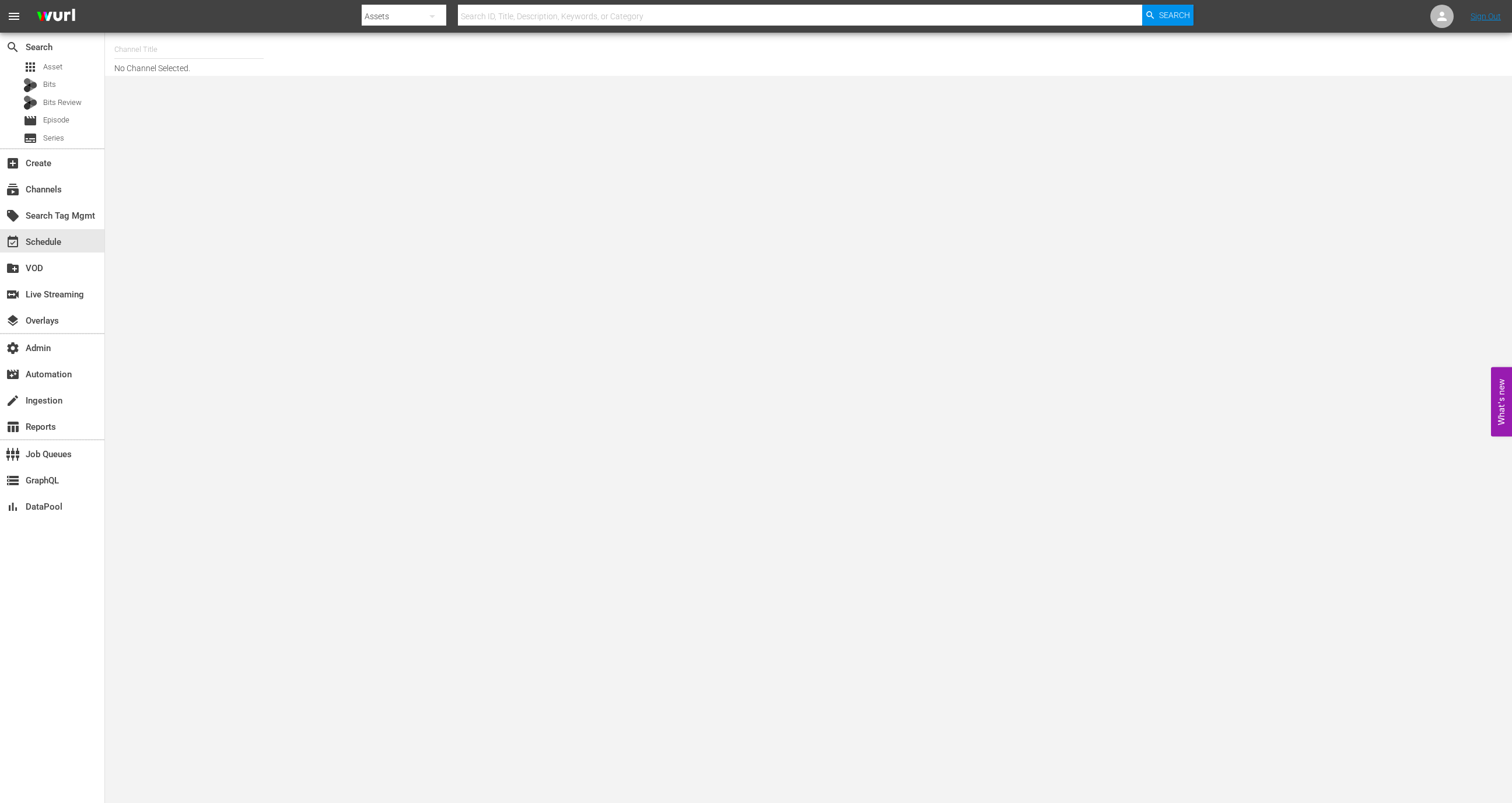
click at [231, 36] on input "text" at bounding box center [188, 50] width 149 height 28
click at [327, 79] on div "BABY SHARK TV (696 - newidco_babysharktv_1)" at bounding box center [274, 82] width 302 height 28
type input "BABY SHARK TV (696 - newidco_babysharktv_1)"
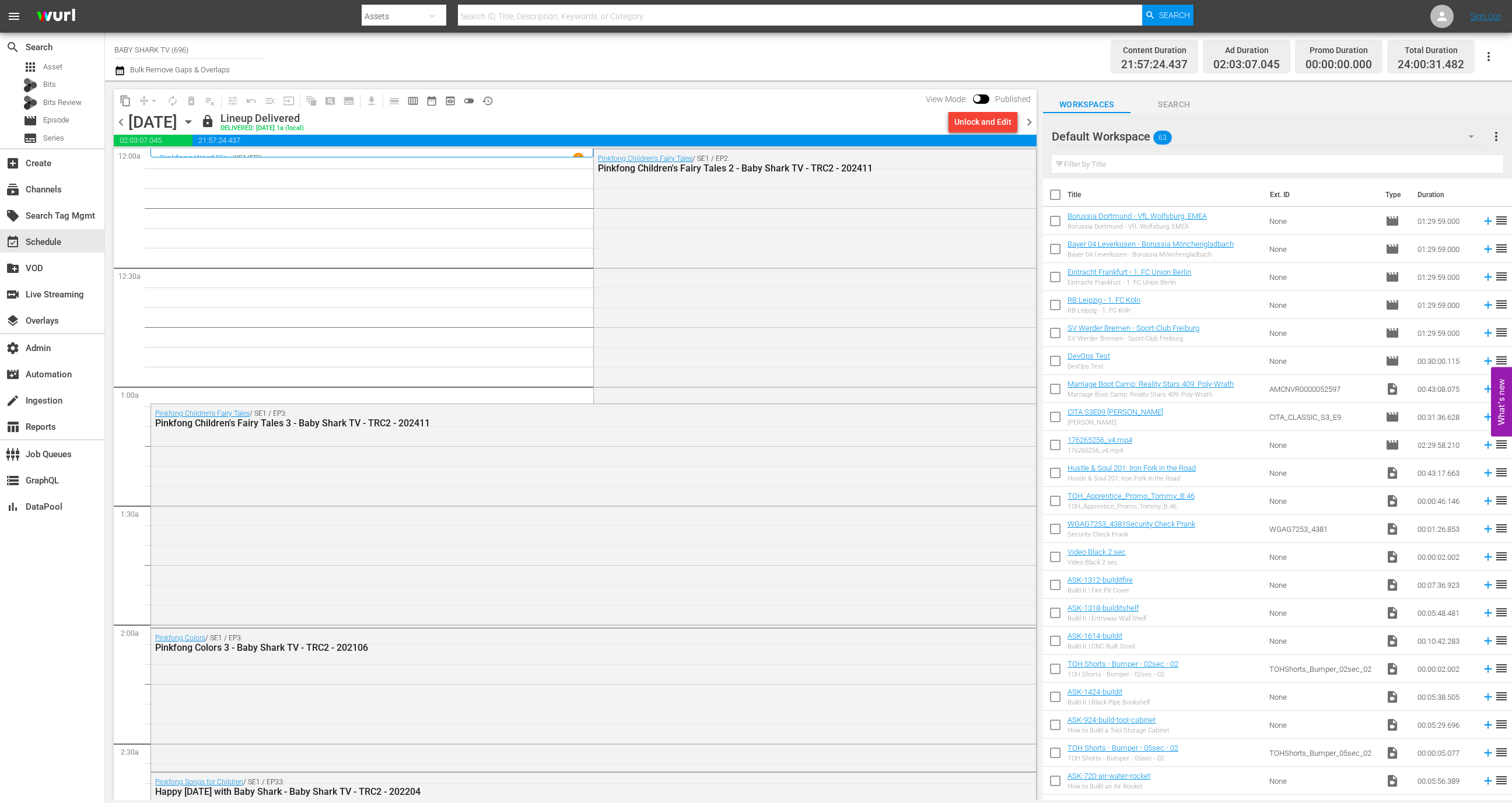
click at [1031, 122] on span "chevron_right" at bounding box center [1029, 122] width 15 height 15
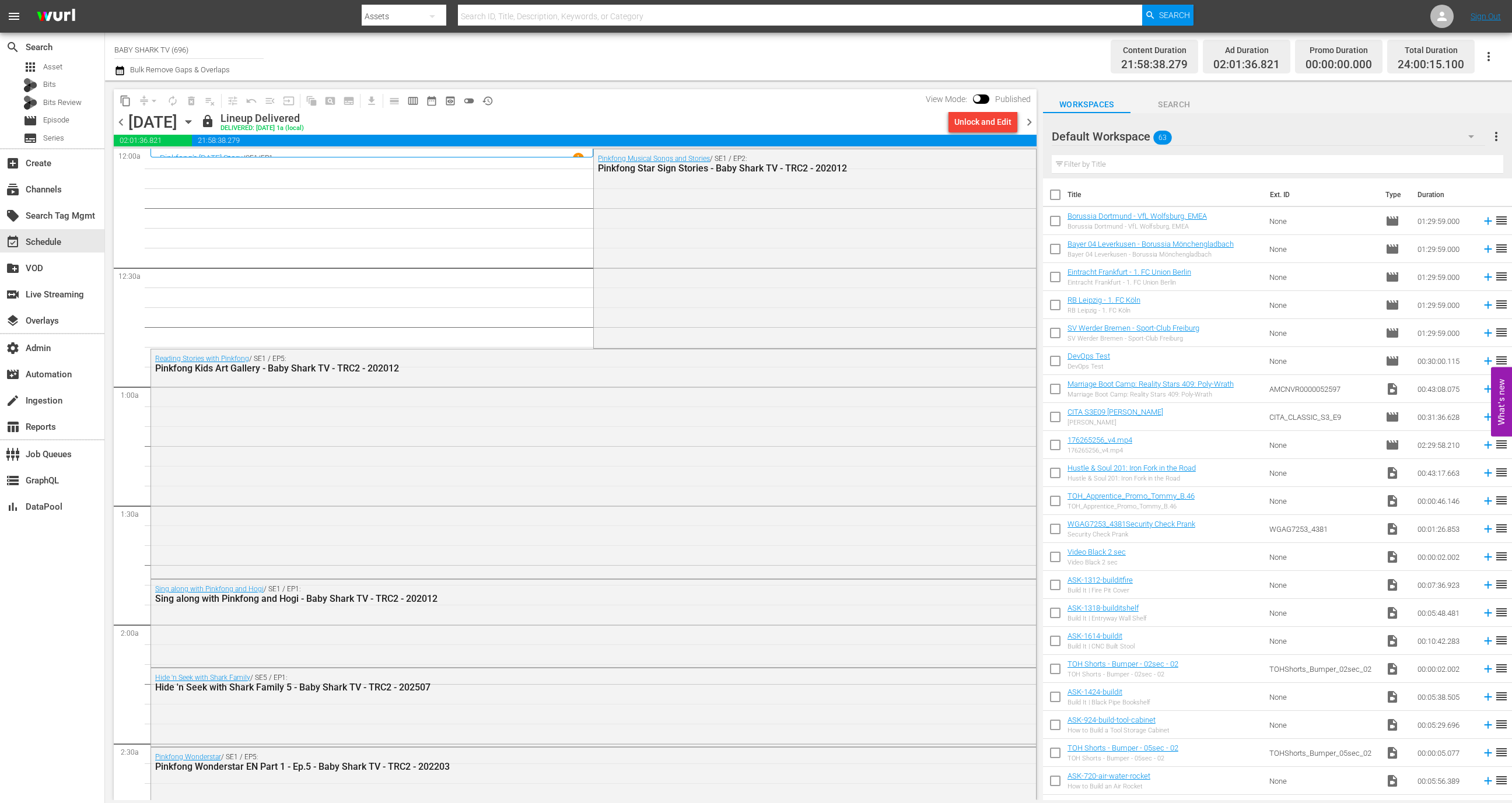
click at [118, 125] on span "chevron_left" at bounding box center [121, 122] width 15 height 15
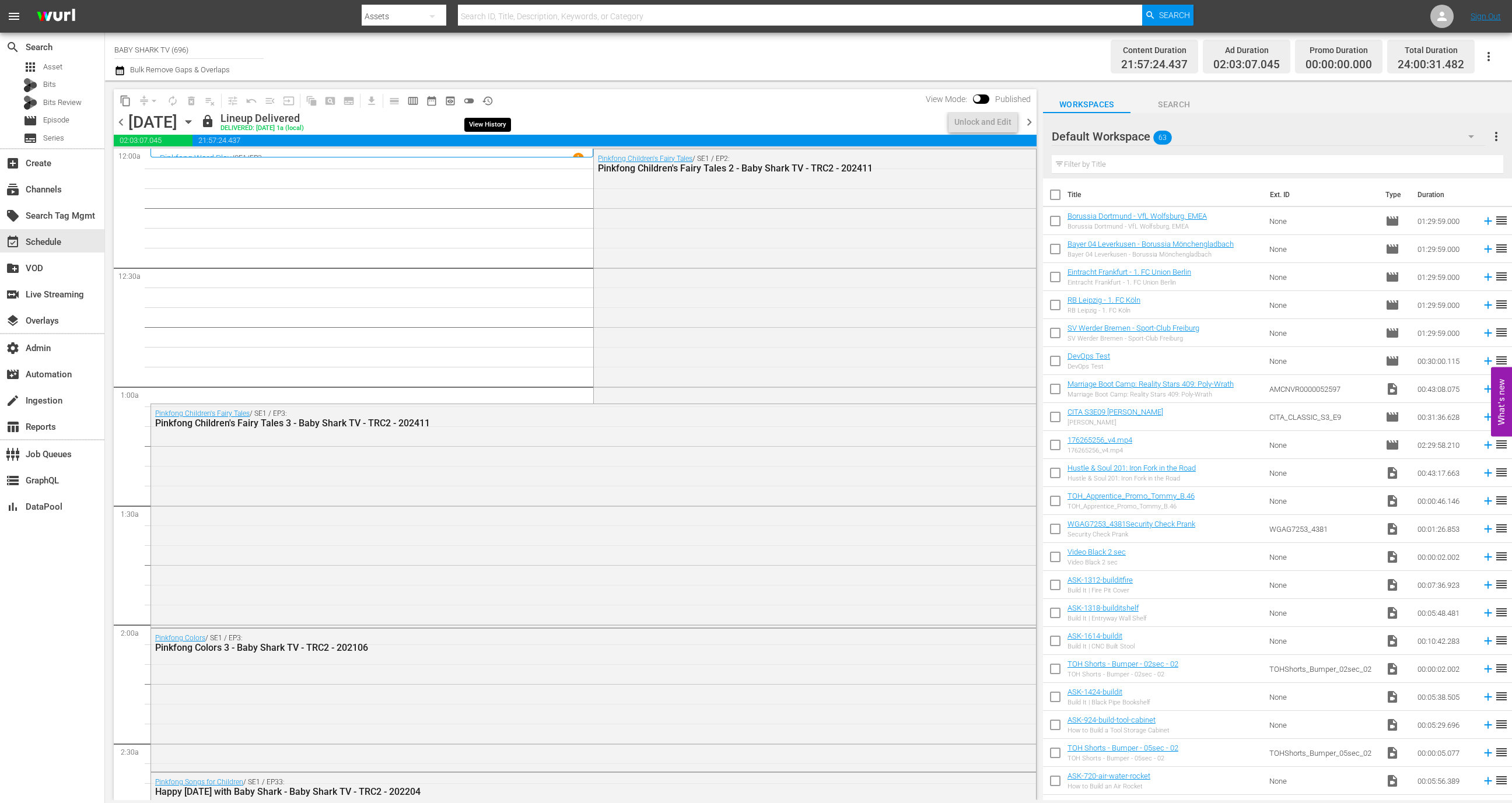
click at [489, 108] on button "history_outlined" at bounding box center [487, 100] width 19 height 19
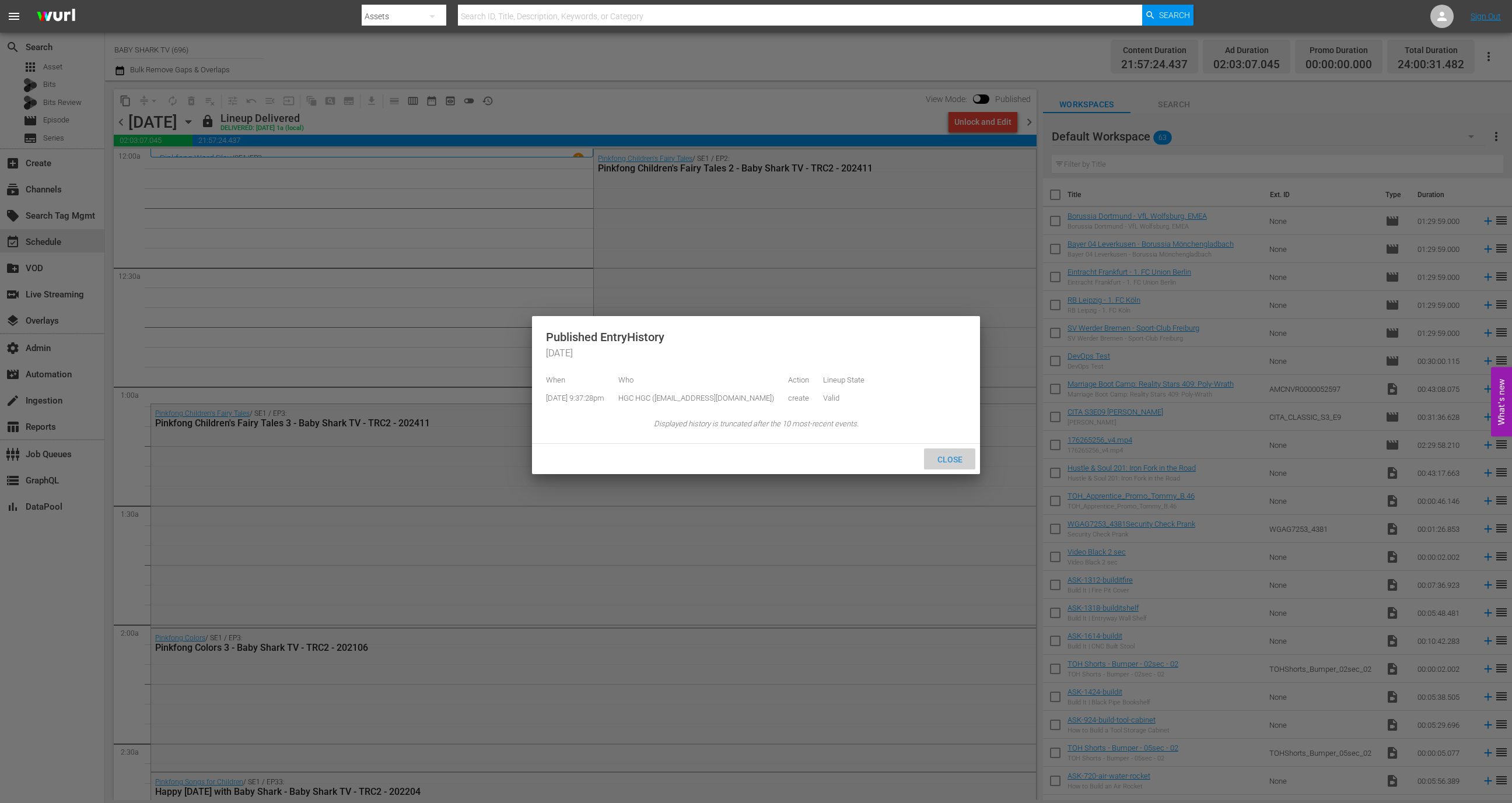
click at [938, 470] on div "Close" at bounding box center [949, 459] width 51 height 22
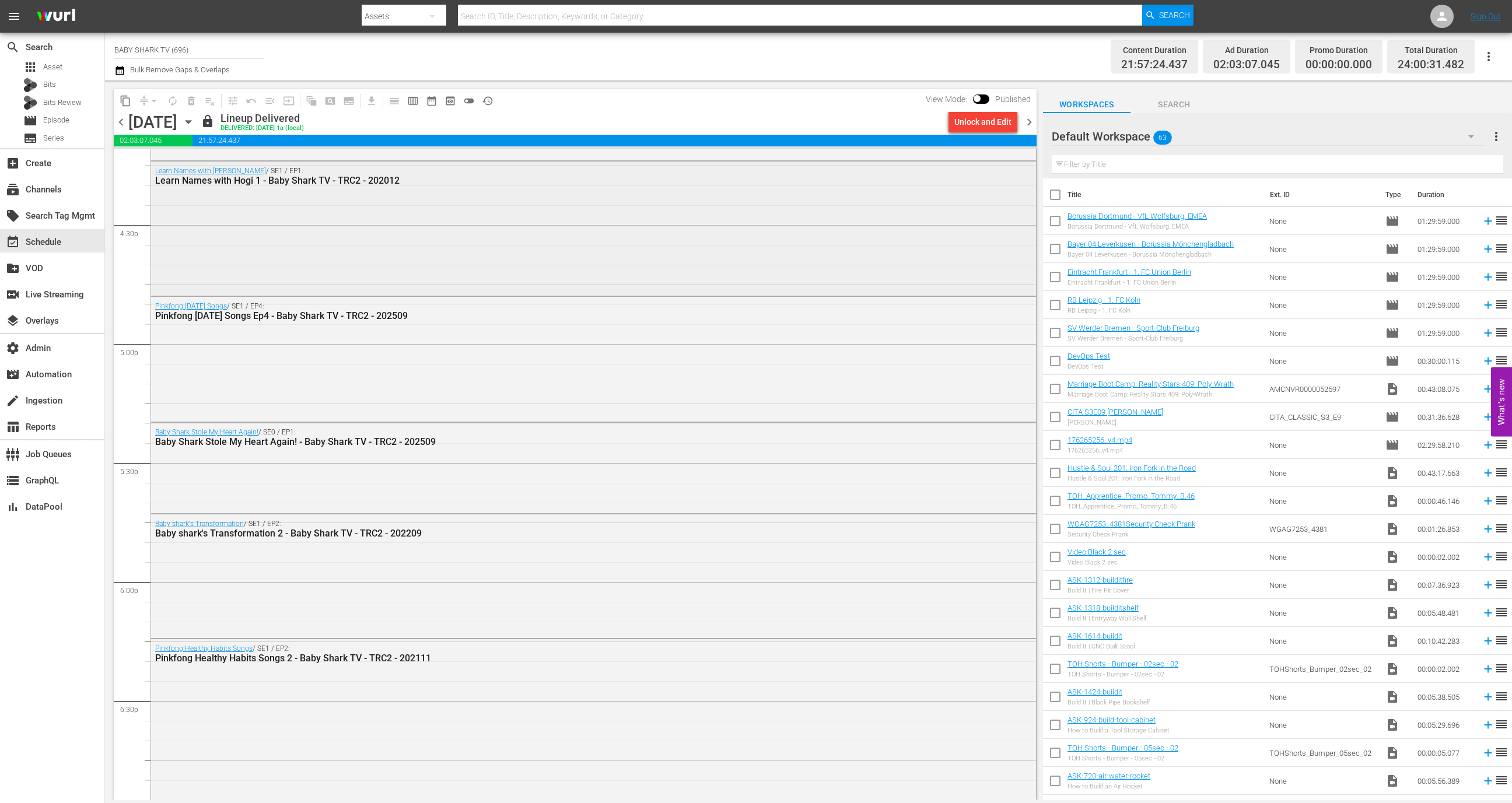
scroll to position [3892, 0]
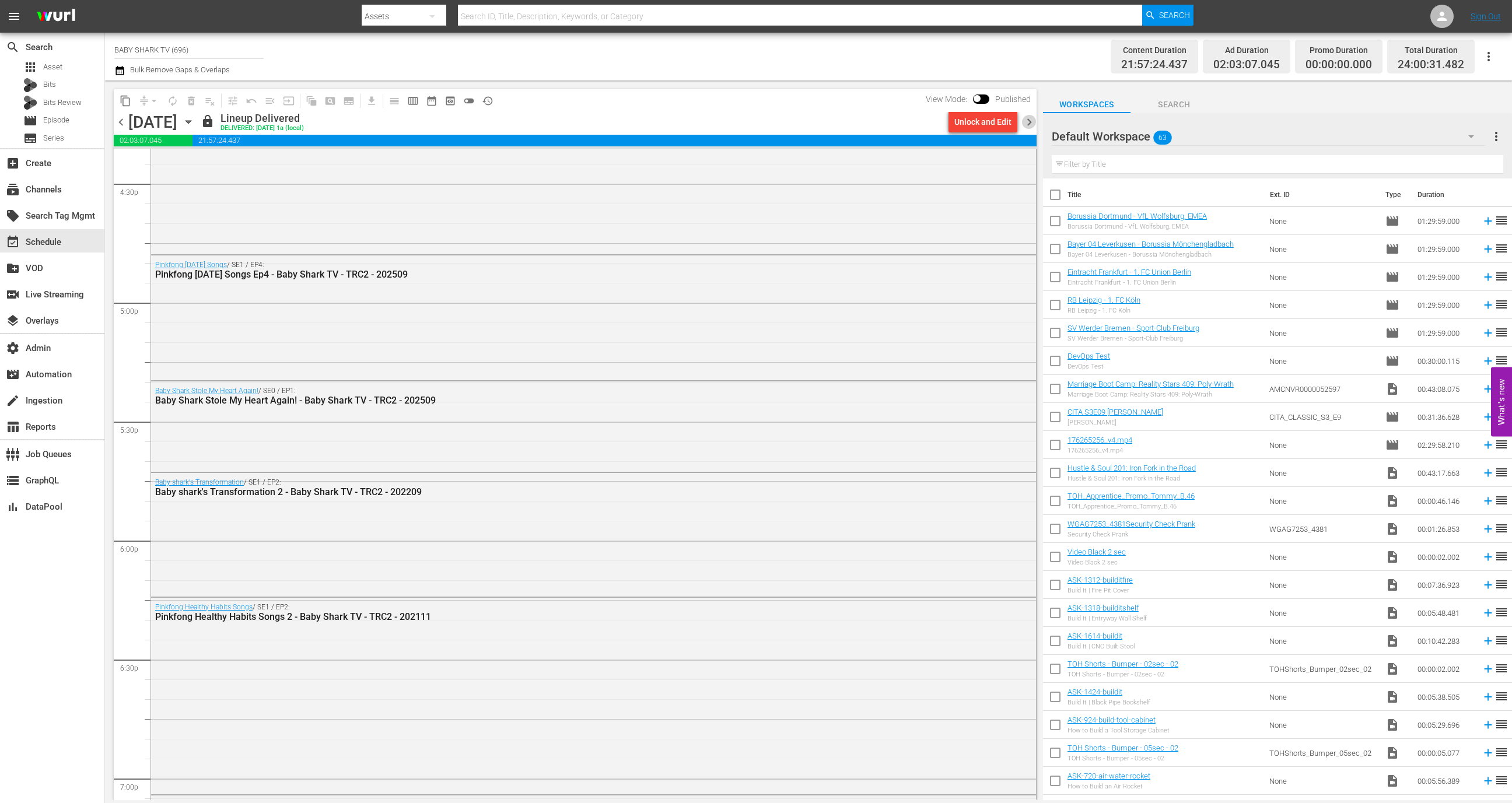
click at [1034, 118] on span "chevron_right" at bounding box center [1029, 122] width 15 height 15
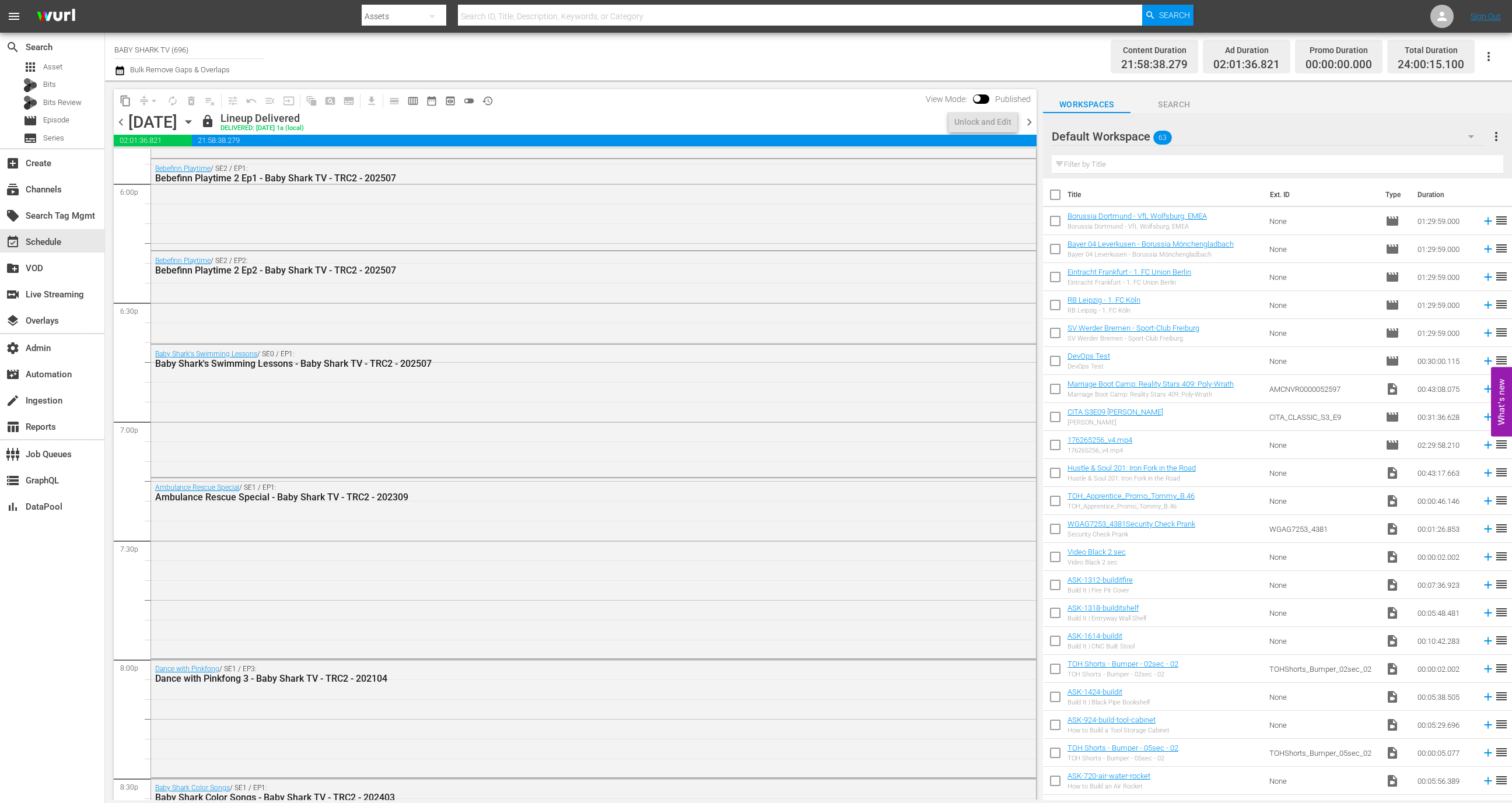
scroll to position [3912, 0]
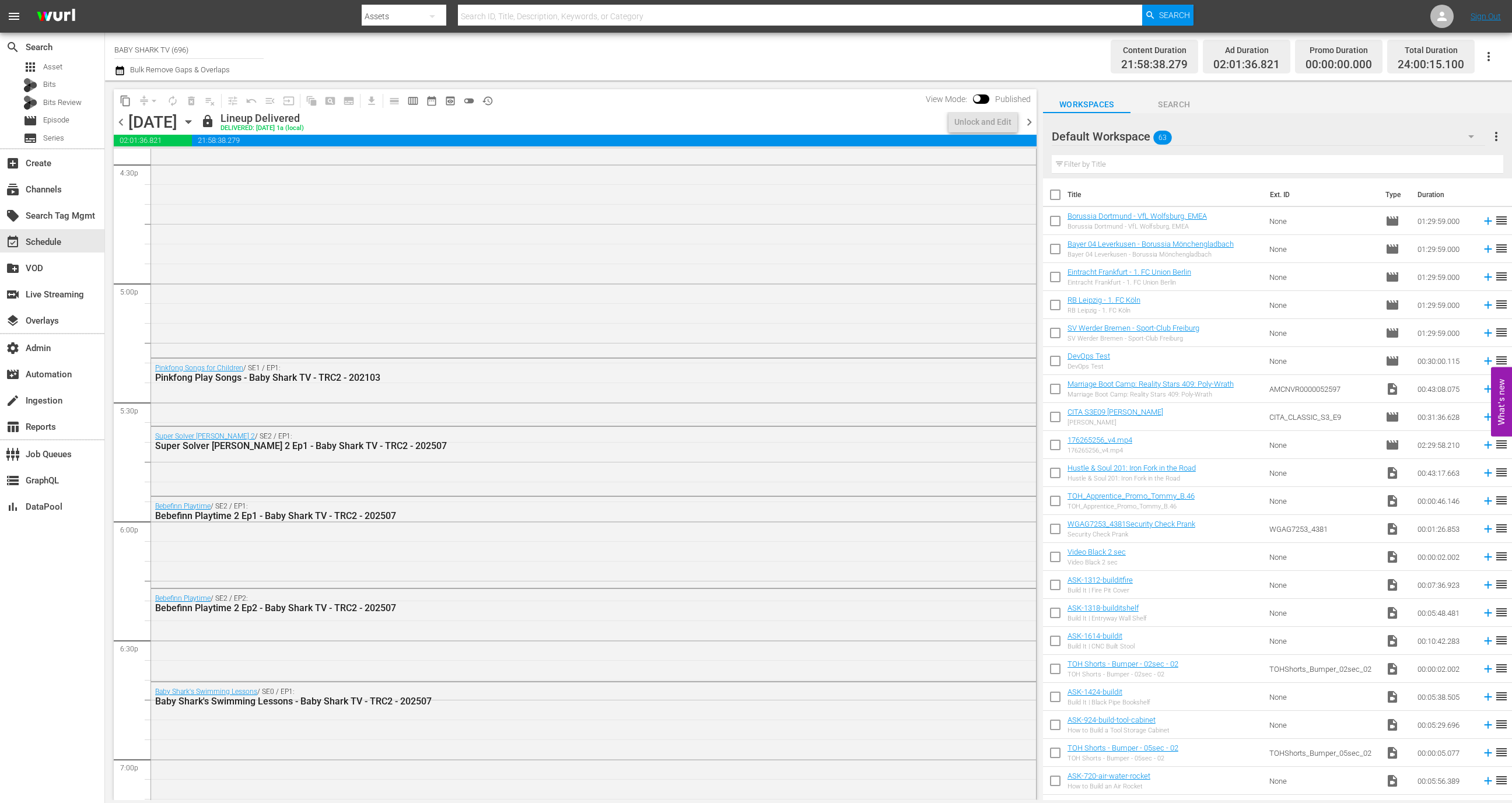
click at [489, 101] on span "history_outlined" at bounding box center [488, 101] width 11 height 11
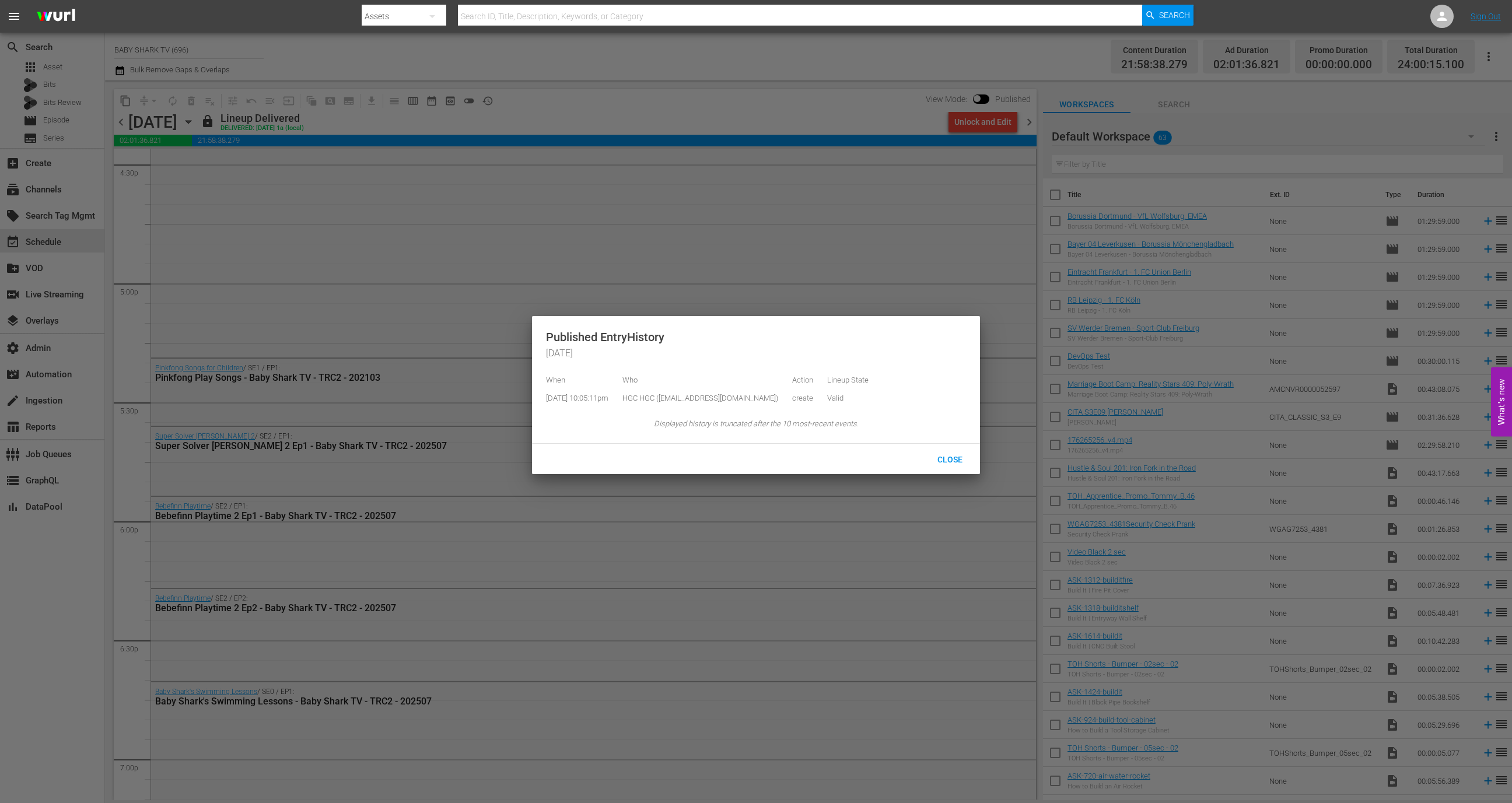
click at [550, 101] on div at bounding box center [756, 402] width 1512 height 803
